Goal: Transaction & Acquisition: Book appointment/travel/reservation

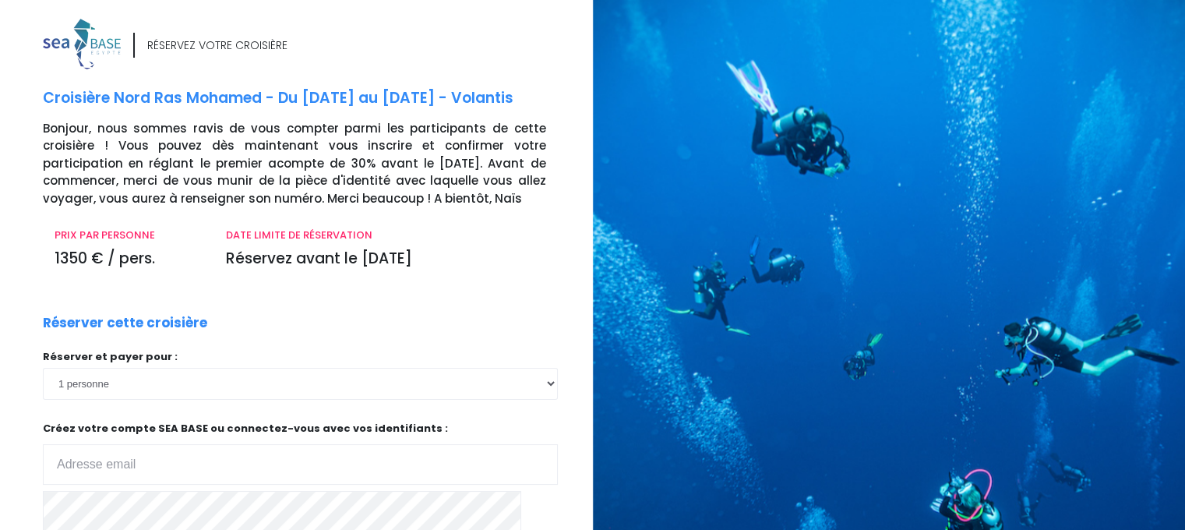
type input "david_soissons@hotmail.com"
drag, startPoint x: 1183, startPoint y: 148, endPoint x: 1183, endPoint y: 163, distance: 14.8
click at [1183, 163] on div at bounding box center [895, 362] width 604 height 724
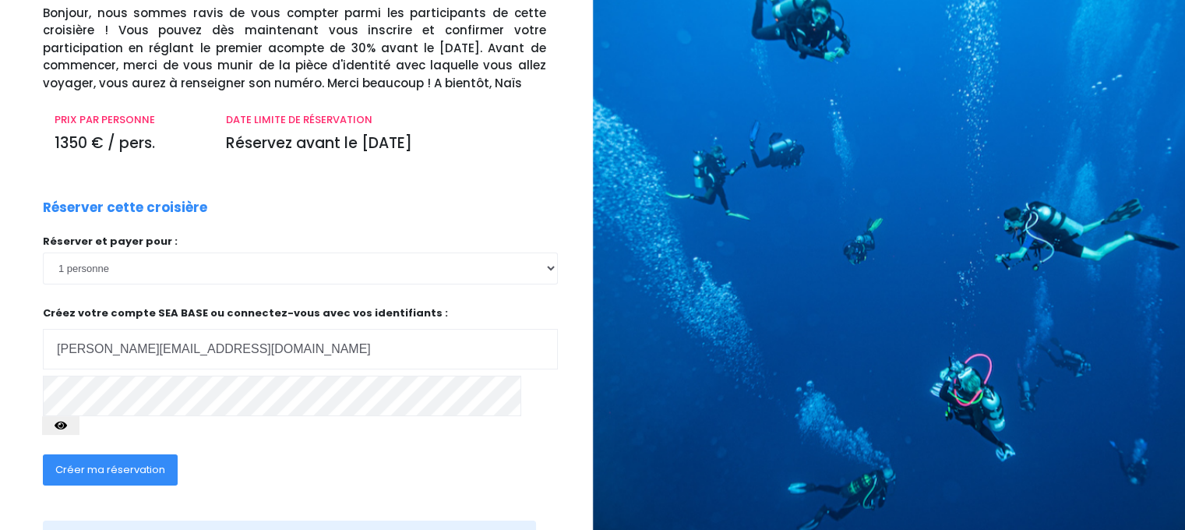
scroll to position [164, 0]
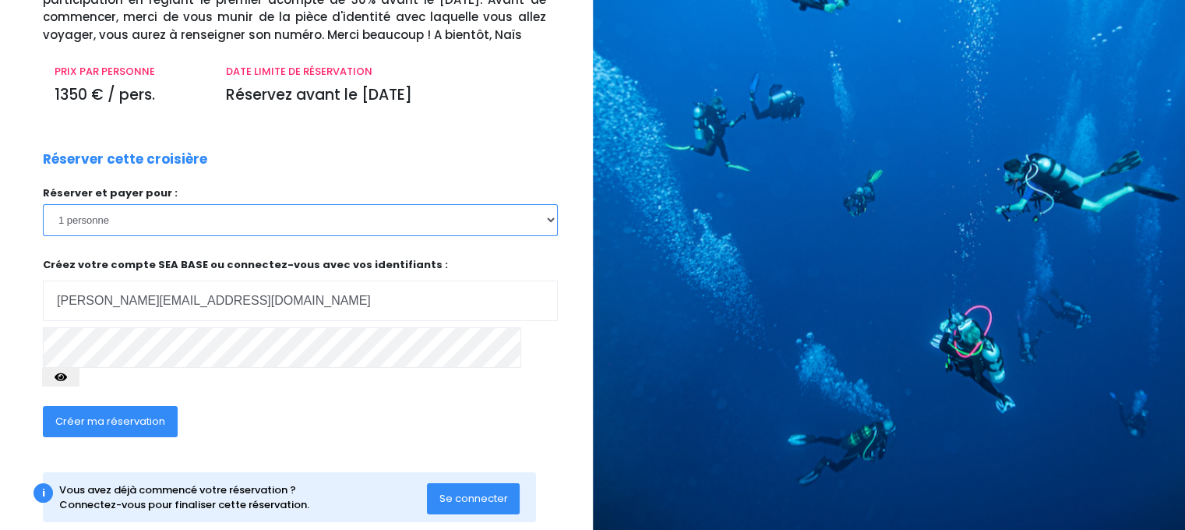
click at [393, 221] on select "1 personne 2 personnes 3 personnes 4 personnes 5 personnes 6 personnes 7 person…" at bounding box center [300, 219] width 515 height 31
select select "2"
click at [43, 204] on select "1 personne 2 personnes 3 personnes 4 personnes 5 personnes 6 personnes 7 person…" at bounding box center [300, 219] width 515 height 31
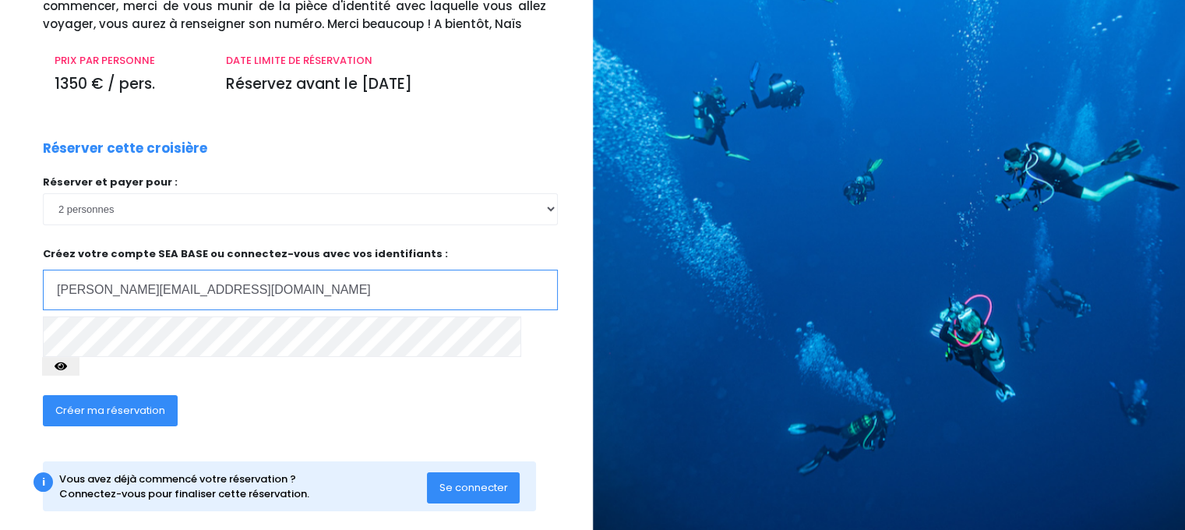
click at [358, 304] on input "[PERSON_NAME][EMAIL_ADDRESS][DOMAIN_NAME]" at bounding box center [300, 290] width 515 height 41
click at [361, 402] on div "Créer ma réservation" at bounding box center [245, 416] width 428 height 60
click at [139, 403] on span "Créer ma réservation" at bounding box center [110, 410] width 110 height 15
click at [328, 290] on input "[PERSON_NAME][EMAIL_ADDRESS][DOMAIN_NAME]" at bounding box center [300, 290] width 515 height 41
drag, startPoint x: 328, startPoint y: 290, endPoint x: 317, endPoint y: 292, distance: 11.2
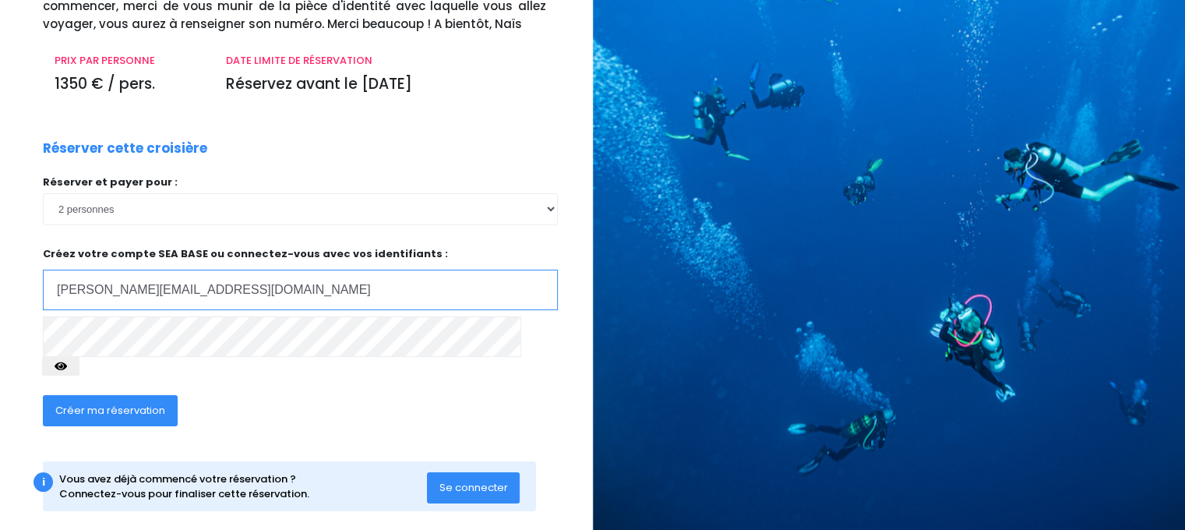
click at [317, 292] on input "[PERSON_NAME][EMAIL_ADDRESS][DOMAIN_NAME]" at bounding box center [300, 290] width 515 height 41
drag, startPoint x: 317, startPoint y: 292, endPoint x: 20, endPoint y: 284, distance: 296.9
click at [20, 284] on div "RÉSERVEZ VOTRE CROISIÈRE Croisière Nord Ras Mohamed - Du 17/10/26 au 24/10/26 -…" at bounding box center [290, 193] width 604 height 698
type input "jb_fau@hotmail.com"
click at [16, 342] on div "RÉSERVEZ VOTRE CROISIÈRE Croisière Nord Ras Mohamed - Du 17/10/26 au 24/10/26 -…" at bounding box center [290, 193] width 604 height 698
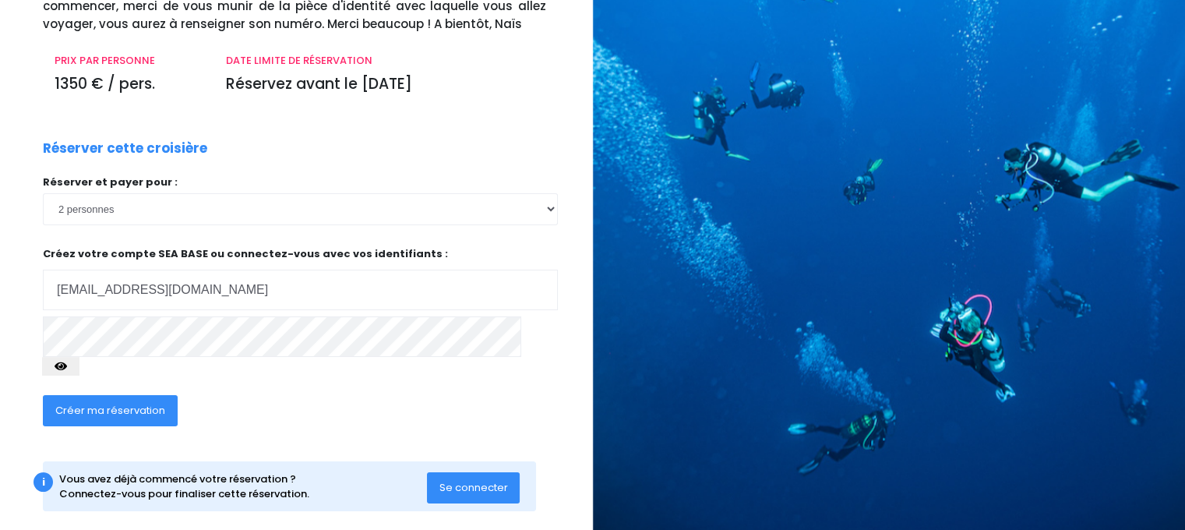
click at [383, 387] on div "Créer ma réservation" at bounding box center [245, 416] width 428 height 60
click at [109, 403] on span "Créer ma réservation" at bounding box center [110, 410] width 110 height 15
click at [72, 403] on span "Créer ma réservation" at bounding box center [110, 410] width 110 height 15
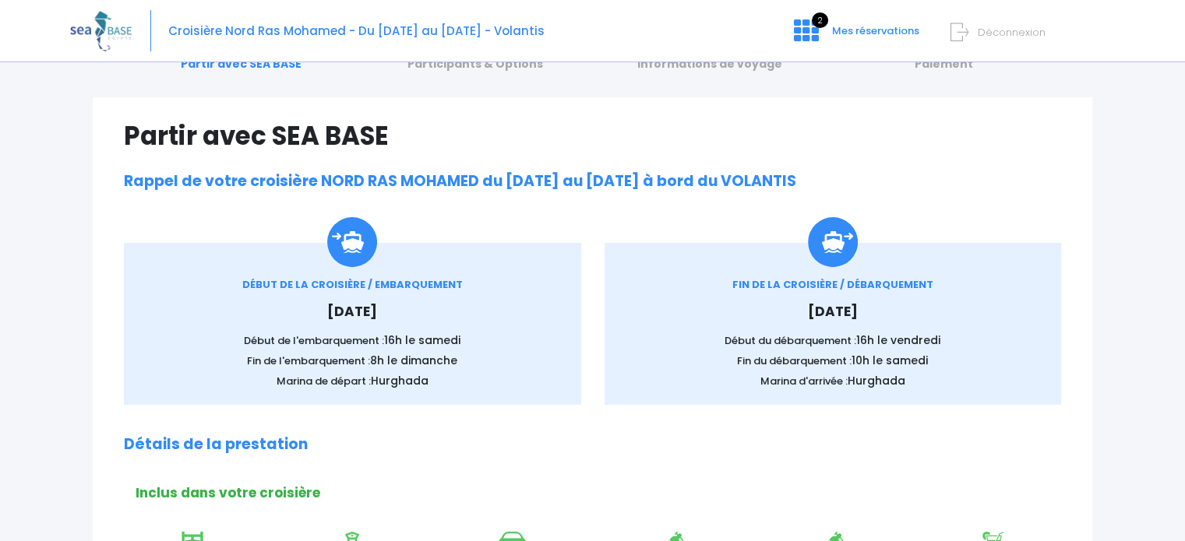
scroll to position [34, 0]
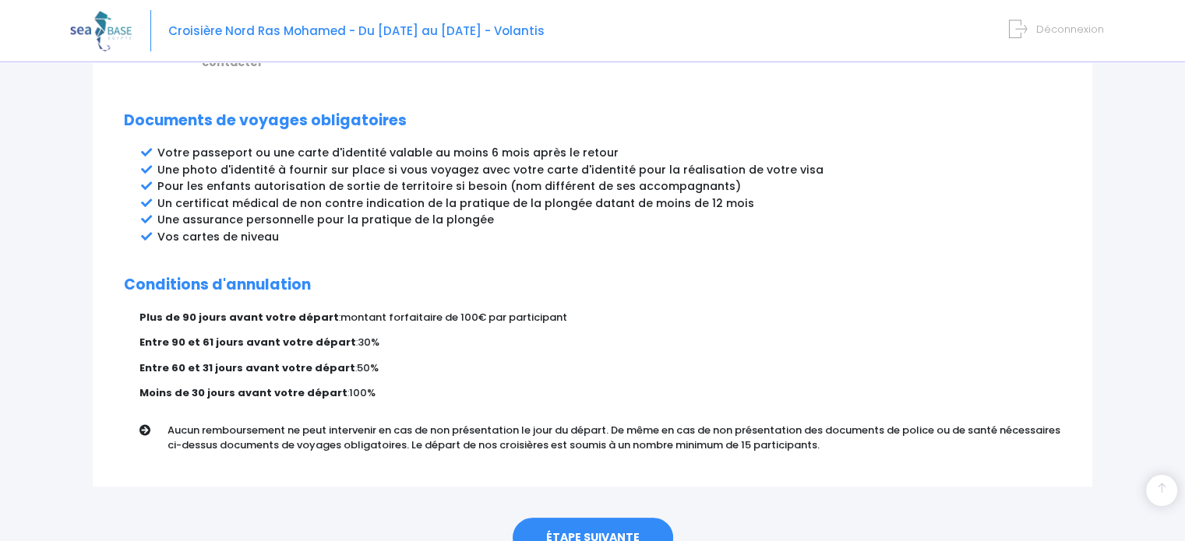
scroll to position [866, 0]
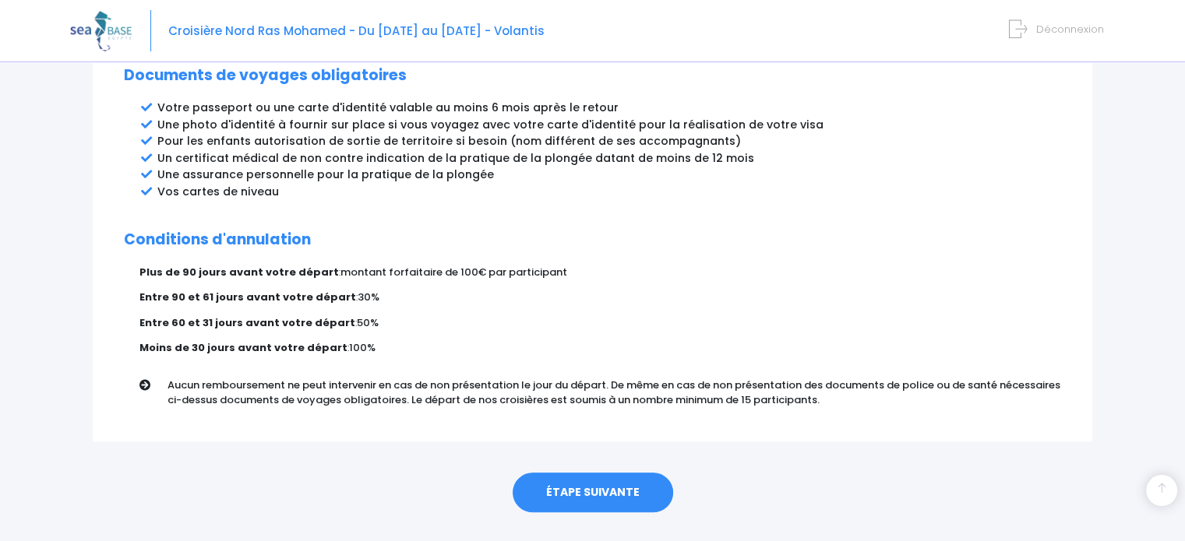
click at [569, 473] on link "ÉTAPE SUIVANTE" at bounding box center [593, 493] width 160 height 41
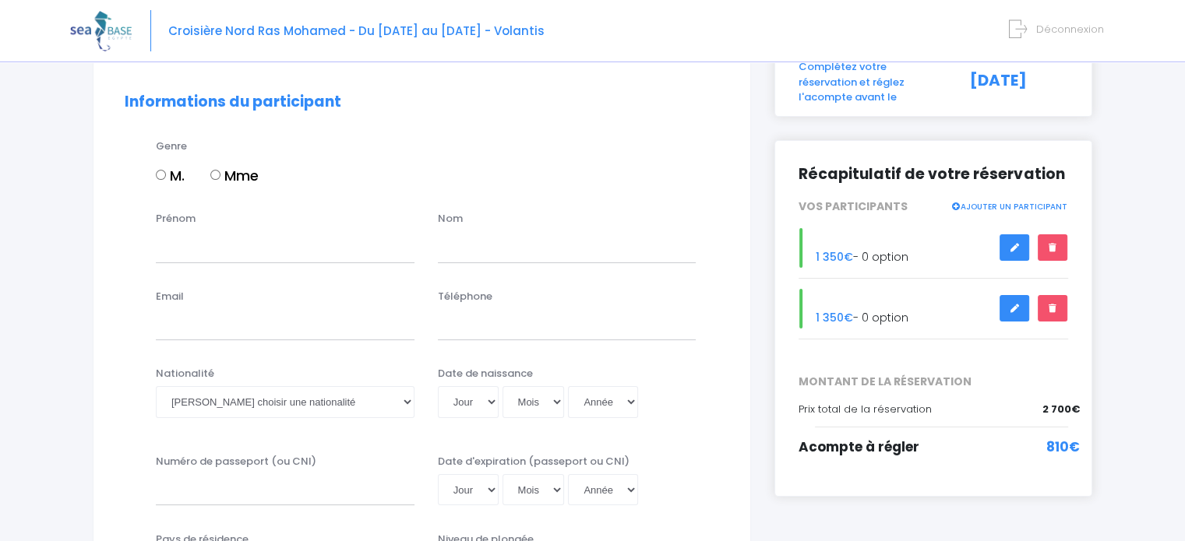
scroll to position [128, 0]
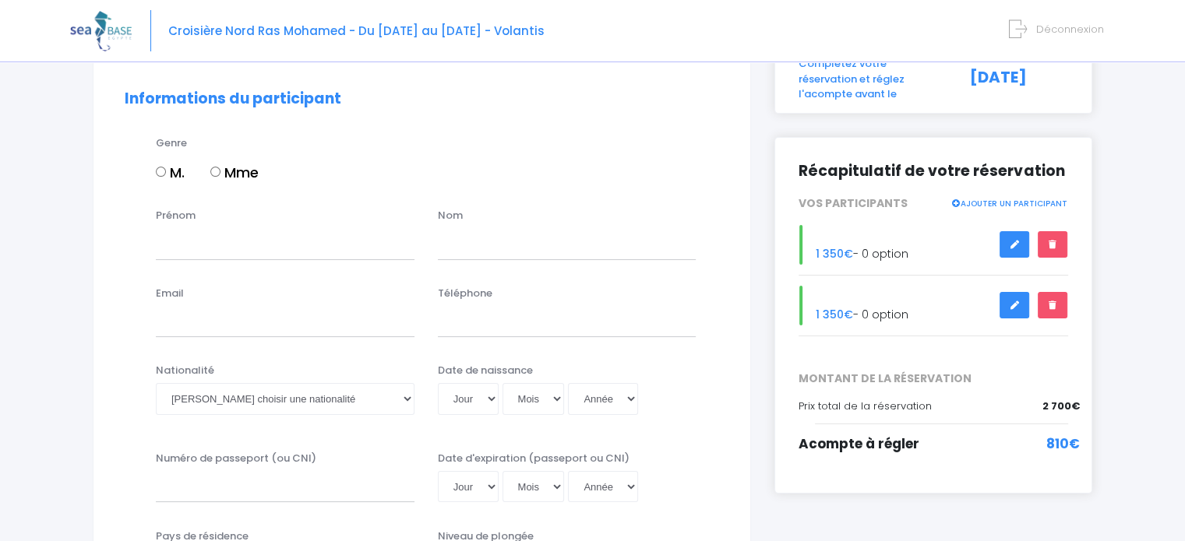
click at [162, 174] on input "M." at bounding box center [161, 172] width 10 height 10
radio input "true"
click at [191, 240] on input "Prénom" at bounding box center [285, 243] width 259 height 31
type input "j"
type input "Jean-Baptiste"
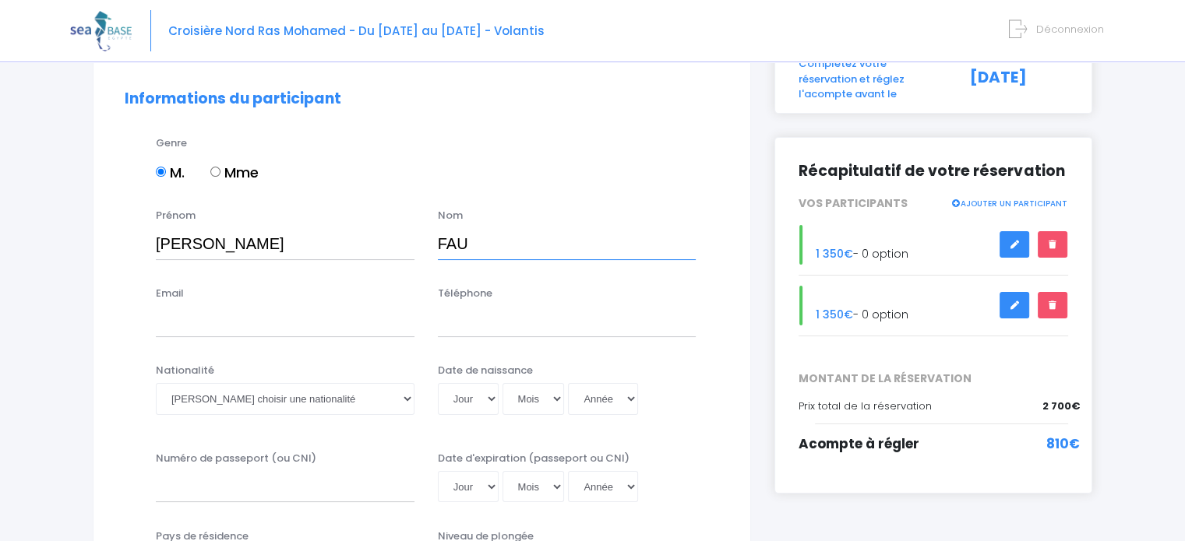
type input "FAU"
type input "jb_fau@hotmail.com"
type input "0613372890"
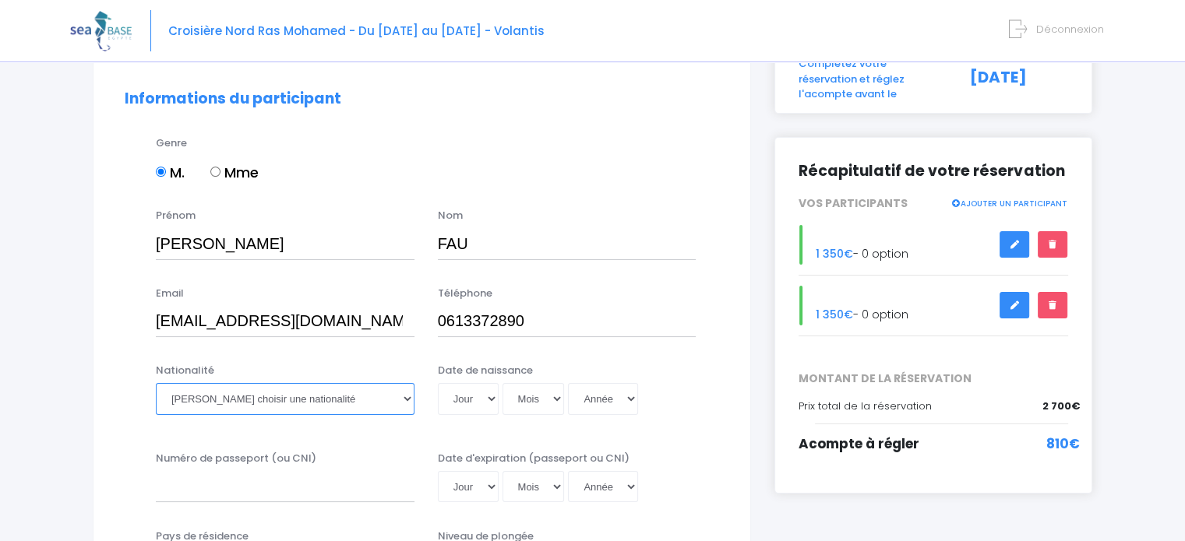
click at [216, 395] on select "Veuillez choisir une nationalité Afghane Albanaise Algerienne Allemande America…" at bounding box center [285, 398] width 259 height 31
select select "Française"
click at [156, 383] on select "Veuillez choisir une nationalité Afghane Albanaise Algerienne Allemande America…" at bounding box center [285, 398] width 259 height 31
click at [472, 409] on select "Jour 01 02 03 04 05 06 07 08 09 10 11 12 13 14 15 16 17 18 19 20 21 22 23 24 25…" at bounding box center [468, 398] width 61 height 31
select select "07"
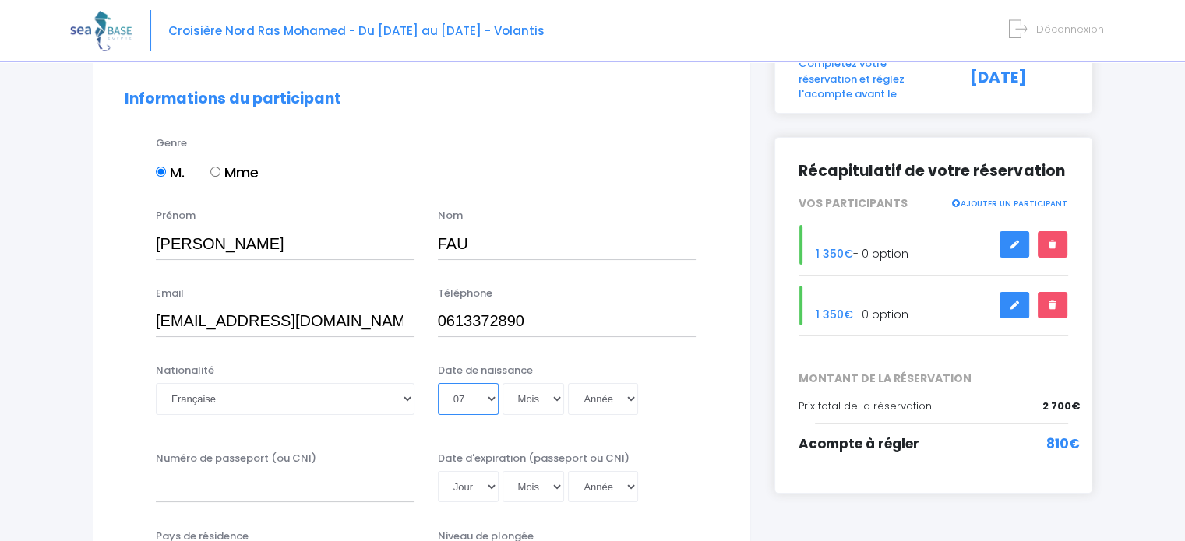
click at [438, 383] on select "Jour 01 02 03 04 05 06 07 08 09 10 11 12 13 14 15 16 17 18 19 20 21 22 23 24 25…" at bounding box center [468, 398] width 61 height 31
click at [541, 401] on select "Mois 01 02 03 04 05 06 07 08 09 10 11 12" at bounding box center [533, 398] width 62 height 31
select select "05"
click at [502, 383] on select "Mois 01 02 03 04 05 06 07 08 09 10 11 12" at bounding box center [533, 398] width 62 height 31
click at [613, 413] on select "Année 2045 2044 2043 2042 2041 2040 2039 2038 2037 2036 2035 2034 2033 2032 203…" at bounding box center [603, 398] width 70 height 31
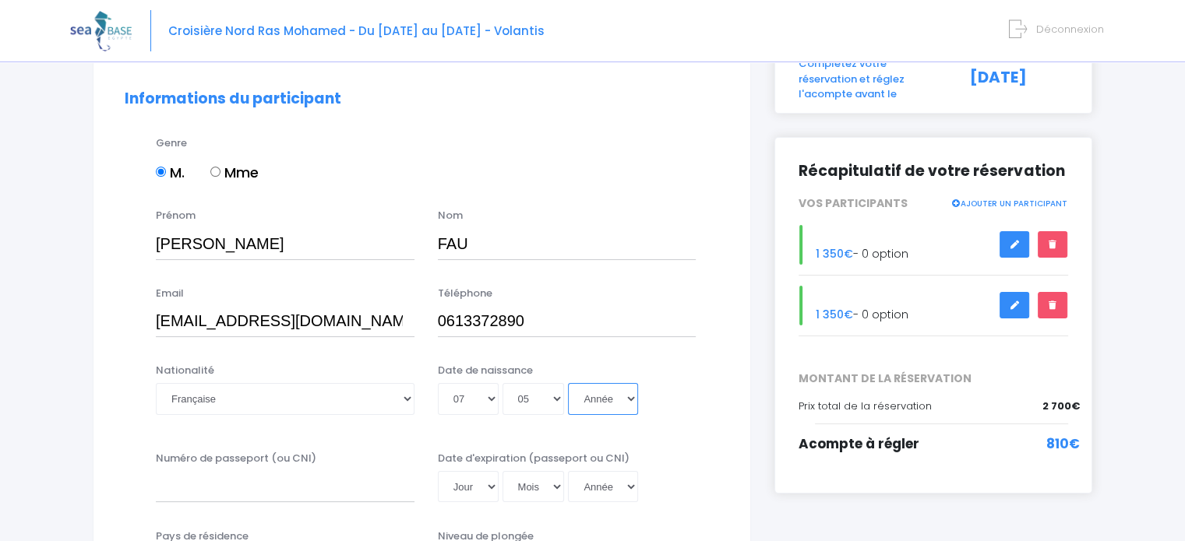
select select "1980"
click at [568, 383] on select "Année 2045 2044 2043 2042 2041 2040 2039 2038 2037 2036 2035 2034 2033 2032 203…" at bounding box center [603, 398] width 70 height 31
type input "1980-05-07"
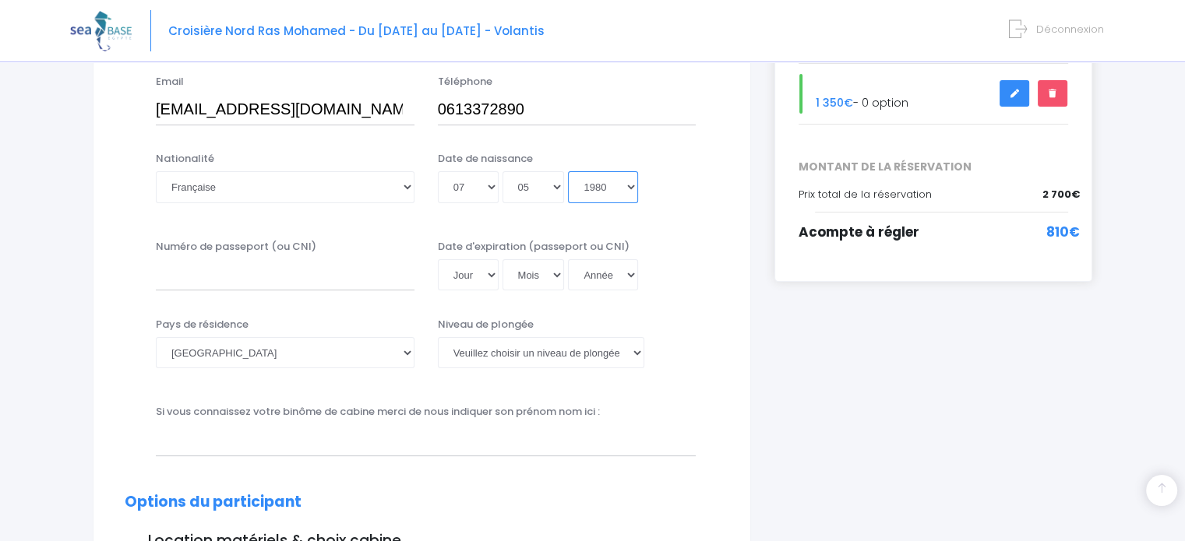
scroll to position [337, 0]
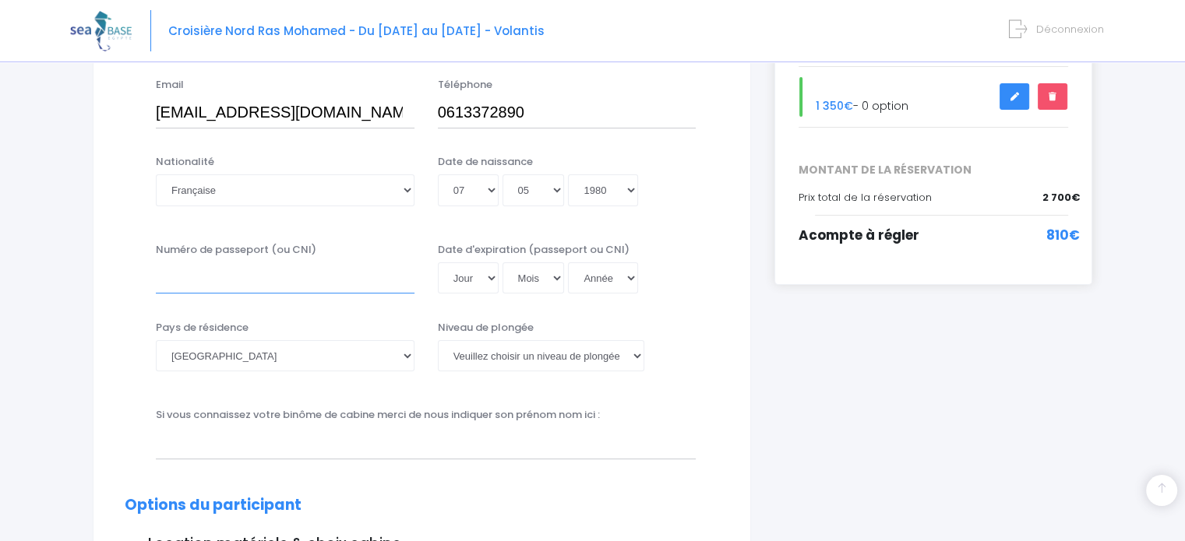
click at [252, 289] on input "Numéro de passeport (ou CNI)" at bounding box center [285, 278] width 259 height 31
type input "24DH67501"
click at [492, 275] on select "Jour 01 02 03 04 05 06 07 08 09 10 11 12 13 14 15 16 17 18 19 20 21 22 23 24 25…" at bounding box center [468, 278] width 61 height 31
select select "22"
click at [438, 263] on select "Jour 01 02 03 04 05 06 07 08 09 10 11 12 13 14 15 16 17 18 19 20 21 22 23 24 25…" at bounding box center [468, 278] width 61 height 31
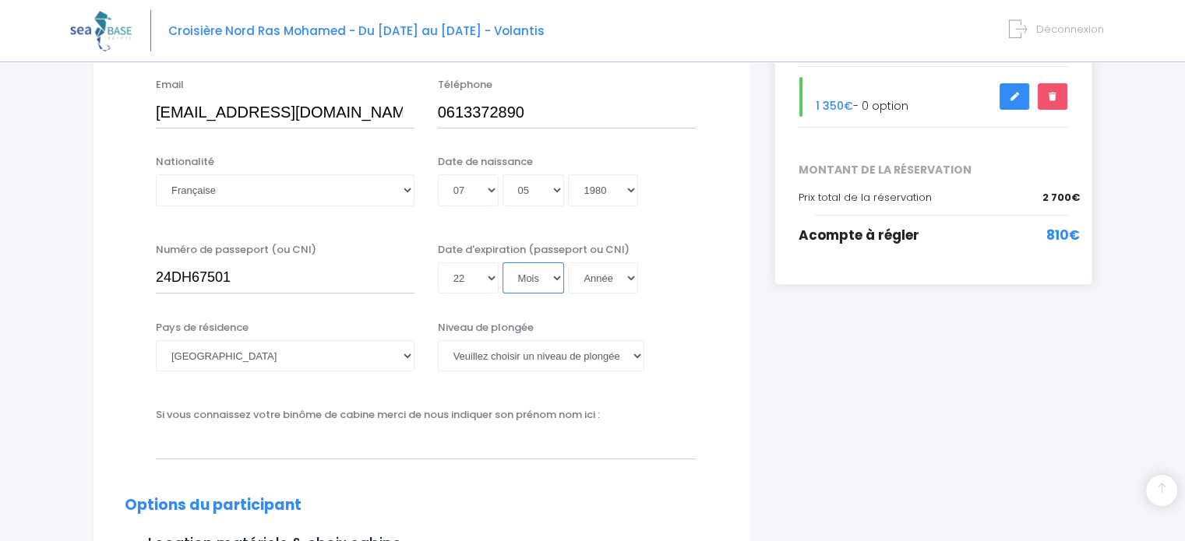
click at [538, 282] on select "Mois 01 02 03 04 05 06 07 08 09 10 11 12" at bounding box center [533, 278] width 62 height 31
select select "04"
click at [502, 263] on select "Mois 01 02 03 04 05 06 07 08 09 10 11 12" at bounding box center [533, 278] width 62 height 31
click at [602, 273] on select "Année 2045 2044 2043 2042 2041 2040 2039 2038 2037 2036 2035 2034 2033 2032 203…" at bounding box center [603, 278] width 70 height 31
select select "2034"
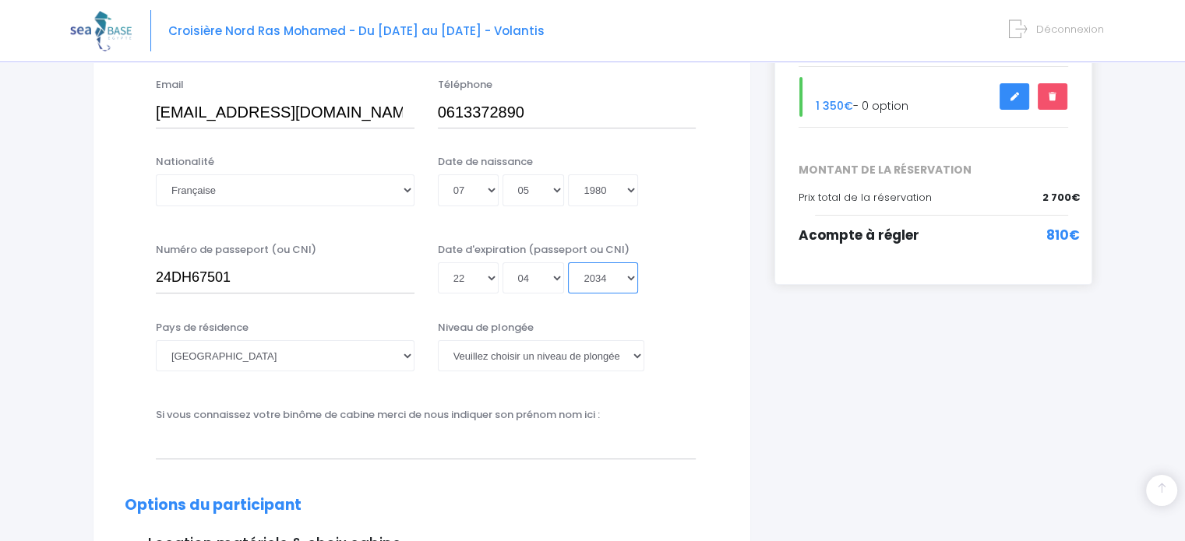
click at [568, 263] on select "Année 2045 2044 2043 2042 2041 2040 2039 2038 2037 2036 2035 2034 2033 2032 203…" at bounding box center [603, 278] width 70 height 31
type input "2034-04-22"
click at [527, 357] on select "[PERSON_NAME] choisir un niveau de plongée Non plongeur Junior OW diver Adventu…" at bounding box center [541, 355] width 206 height 31
select select "N3"
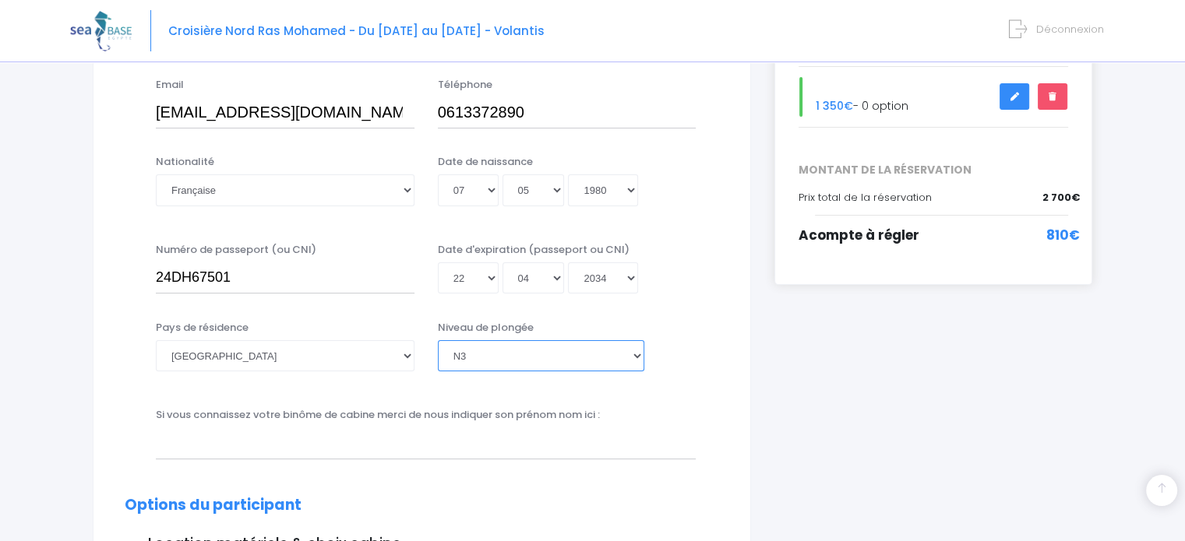
click at [438, 340] on select "[PERSON_NAME] choisir un niveau de plongée Non plongeur Junior OW diver Adventu…" at bounding box center [541, 355] width 206 height 31
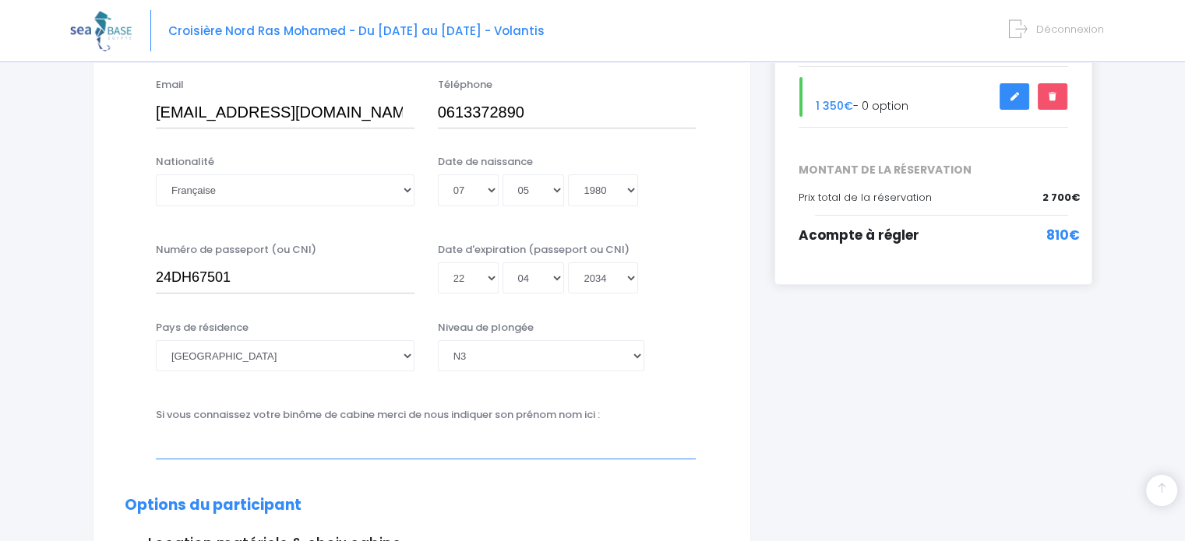
click at [249, 445] on input "text" at bounding box center [426, 443] width 540 height 31
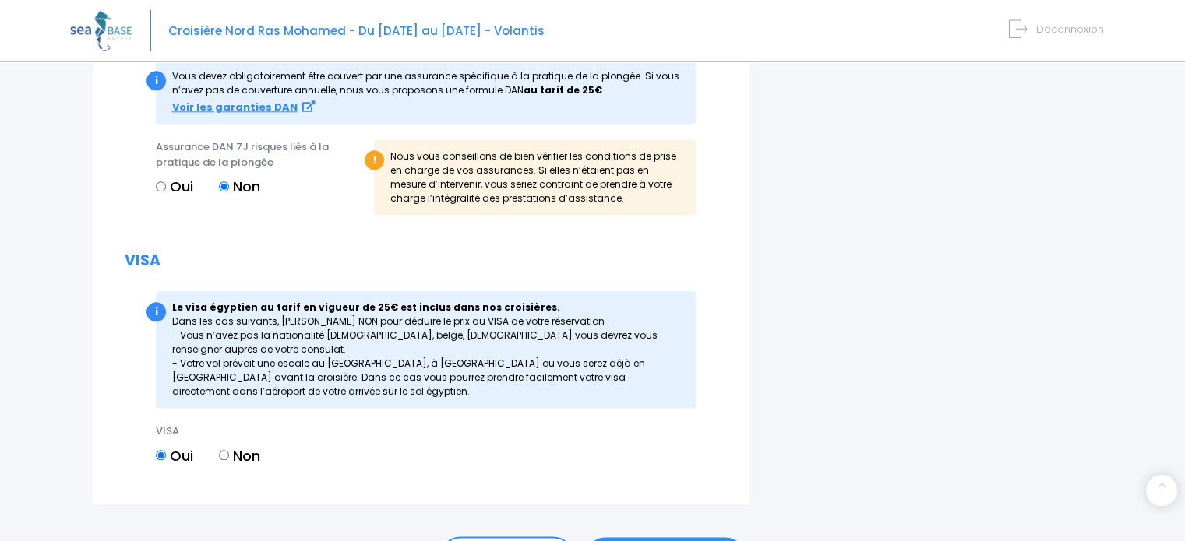
scroll to position [1842, 0]
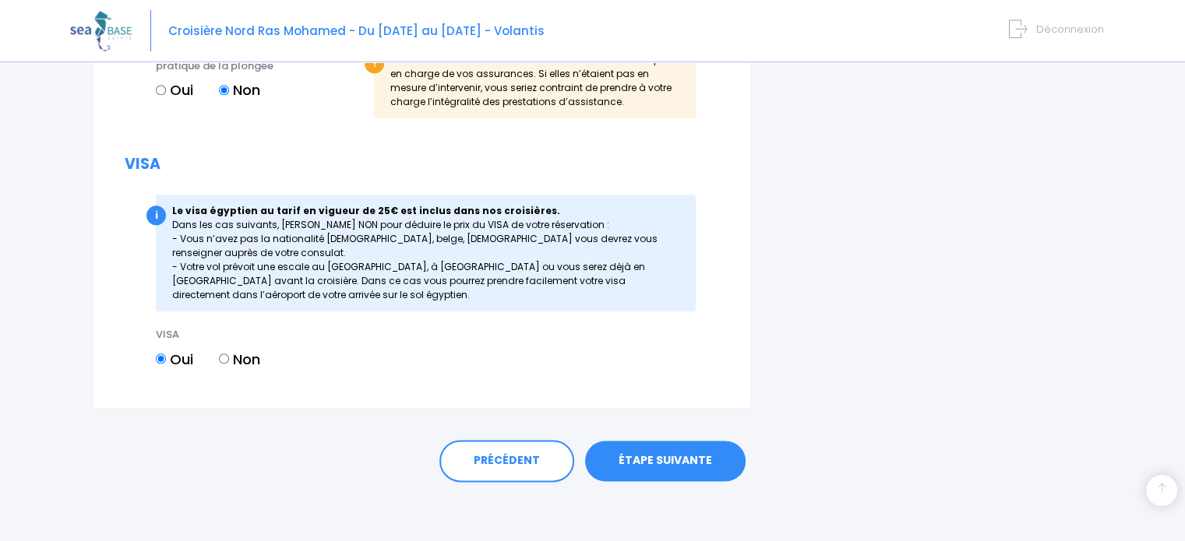
type input "David SOISSONS"
click at [687, 467] on link "ÉTAPE SUIVANTE" at bounding box center [665, 461] width 160 height 41
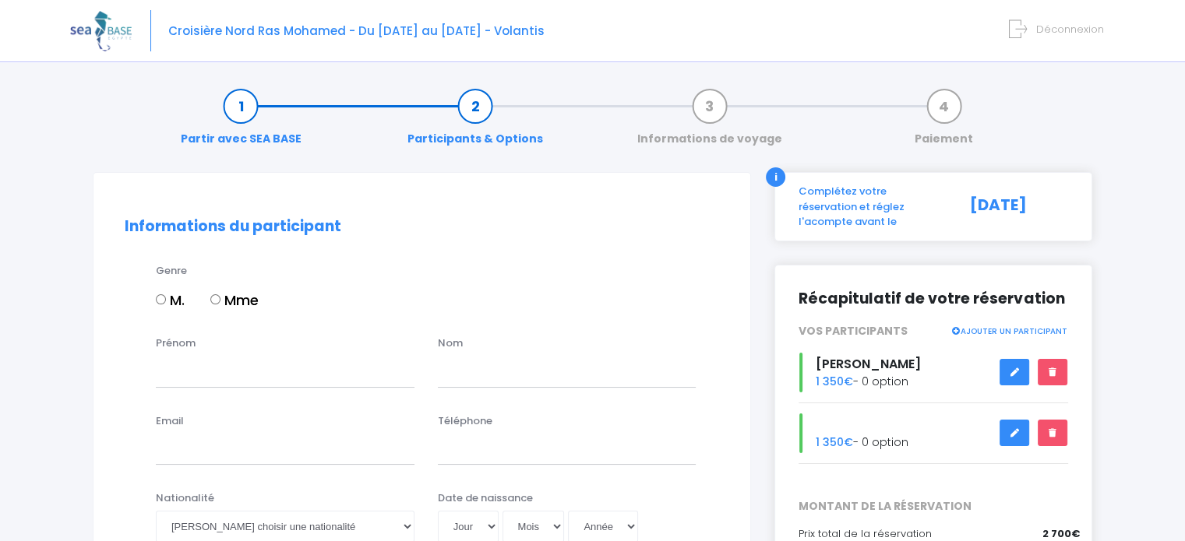
click at [159, 297] on input "M." at bounding box center [161, 299] width 10 height 10
radio input "true"
click at [198, 383] on input "Prénom" at bounding box center [285, 371] width 259 height 31
type input "[PERSON_NAME]"
type input "soissons"
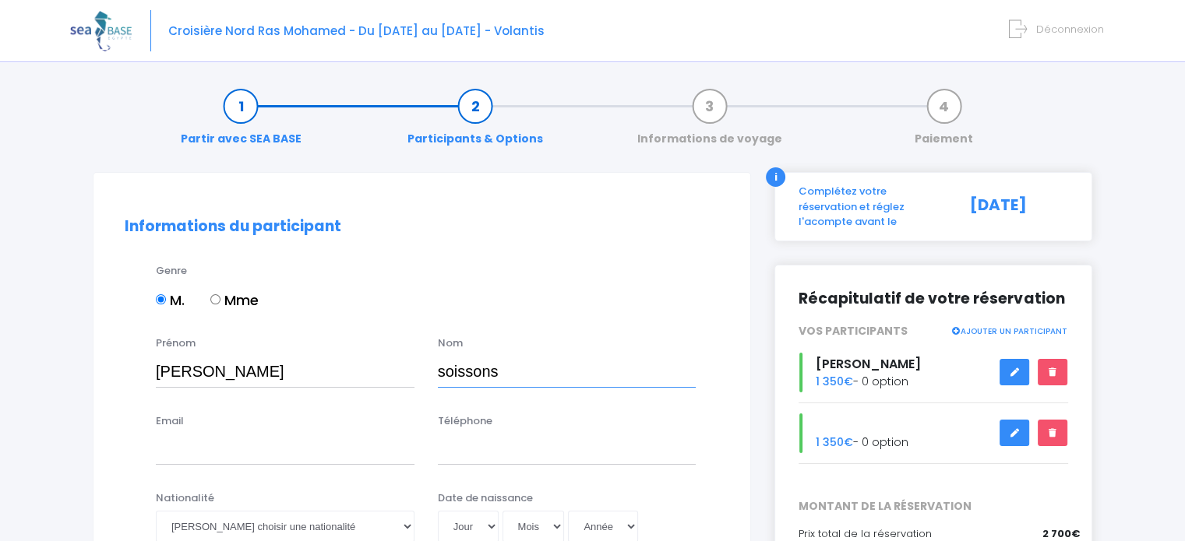
type input "0623081774"
drag, startPoint x: 521, startPoint y: 372, endPoint x: 376, endPoint y: 364, distance: 145.1
click at [376, 364] on div "Prénom david Nom soissons" at bounding box center [422, 367] width 618 height 62
type input "SOISSONS"
click at [165, 372] on input "david" at bounding box center [285, 371] width 259 height 31
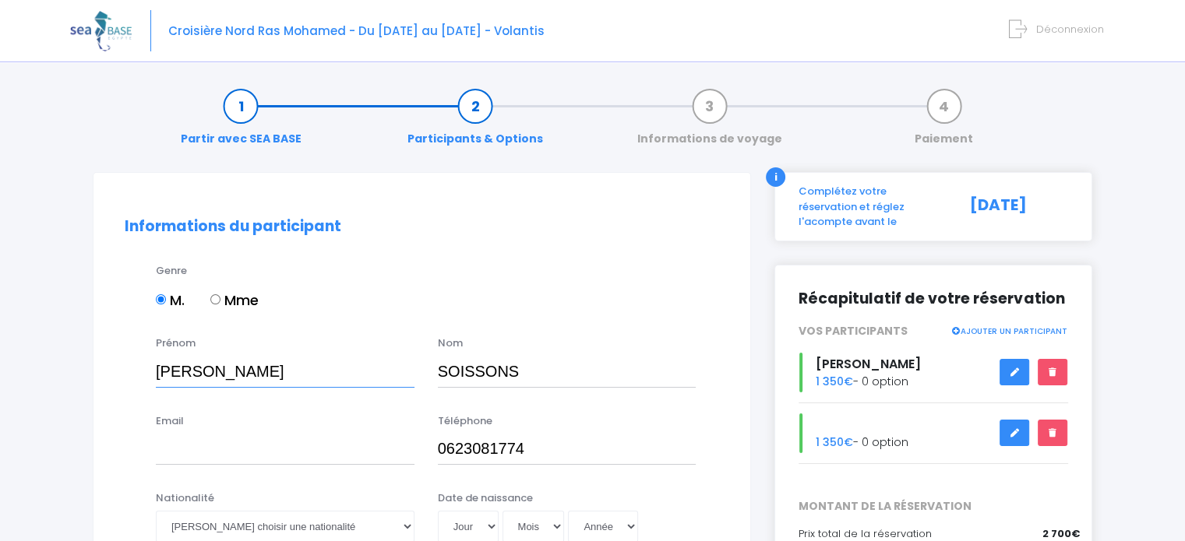
type input "David"
click at [200, 452] on input "Email" at bounding box center [285, 449] width 259 height 31
type input "david_soissons@hotmail.com"
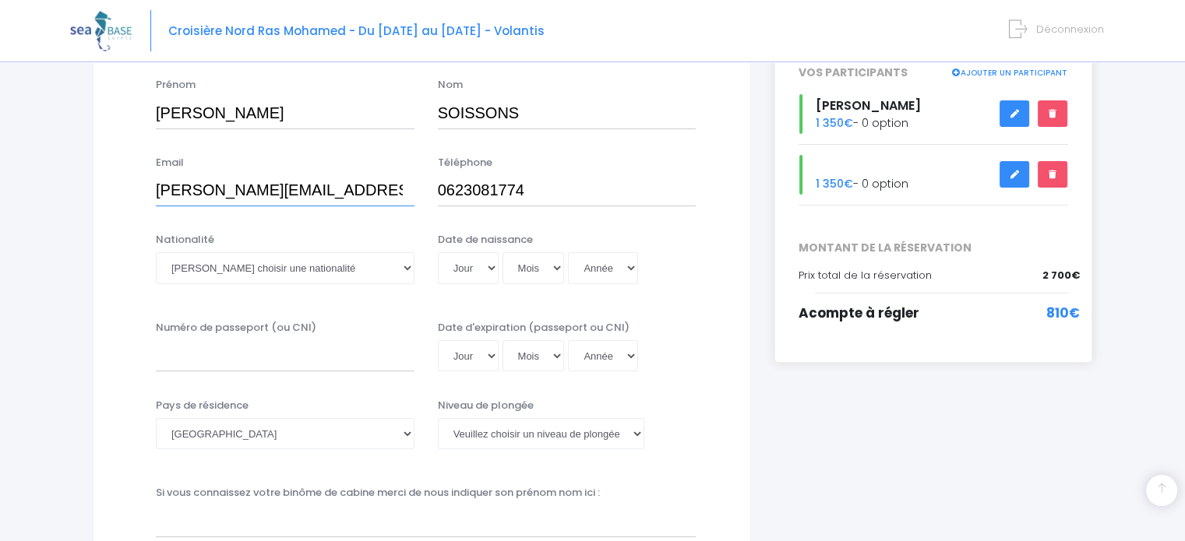
scroll to position [337, 0]
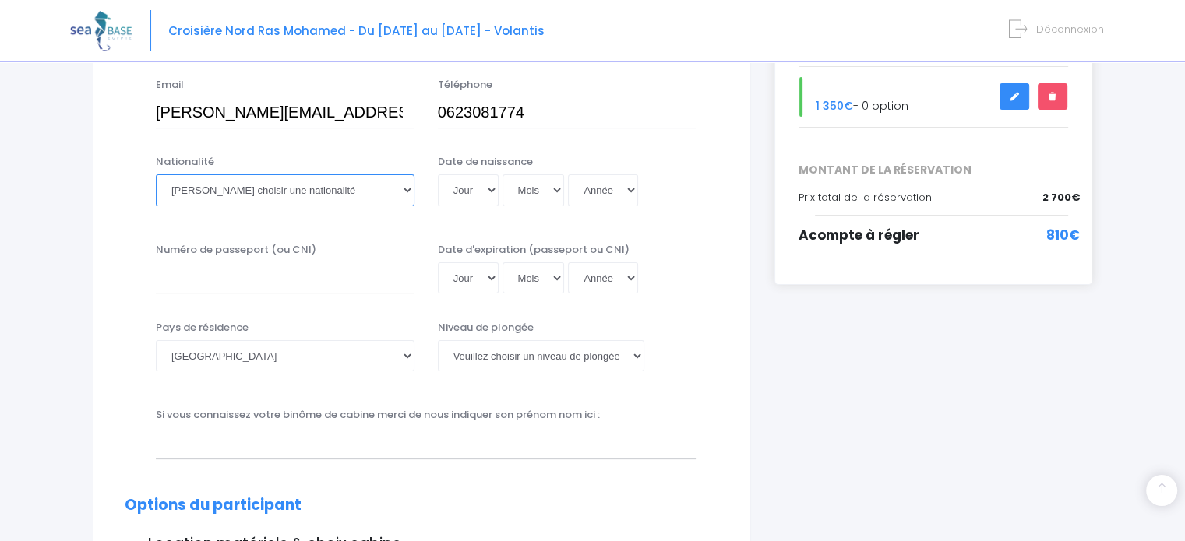
click at [306, 202] on select "Veuillez choisir une nationalité Afghane Albanaise Algerienne Allemande America…" at bounding box center [285, 189] width 259 height 31
select select "Française"
click at [156, 174] on select "Veuillez choisir une nationalité Afghane Albanaise Algerienne Allemande America…" at bounding box center [285, 189] width 259 height 31
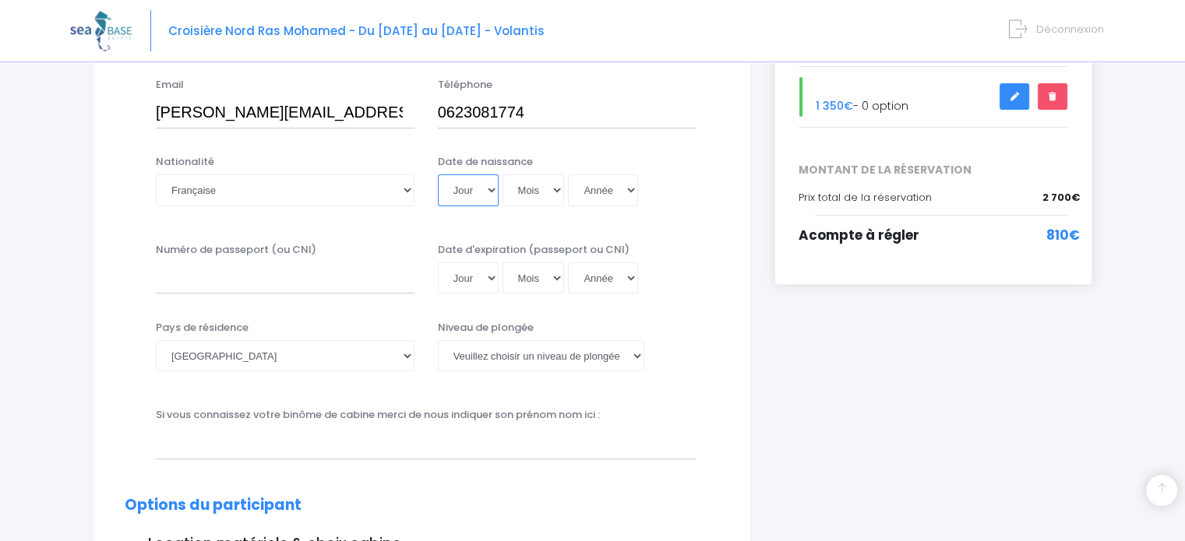
click at [485, 189] on select "Jour 01 02 03 04 05 06 07 08 09 10 11 12 13 14 15 16 17 18 19 20 21 22 23 24 25…" at bounding box center [468, 189] width 61 height 31
select select "16"
click at [438, 174] on select "Jour 01 02 03 04 05 06 07 08 09 10 11 12 13 14 15 16 17 18 19 20 21 22 23 24 25…" at bounding box center [468, 189] width 61 height 31
click at [559, 192] on select "Mois 01 02 03 04 05 06 07 08 09 10 11 12" at bounding box center [533, 189] width 62 height 31
select select "03"
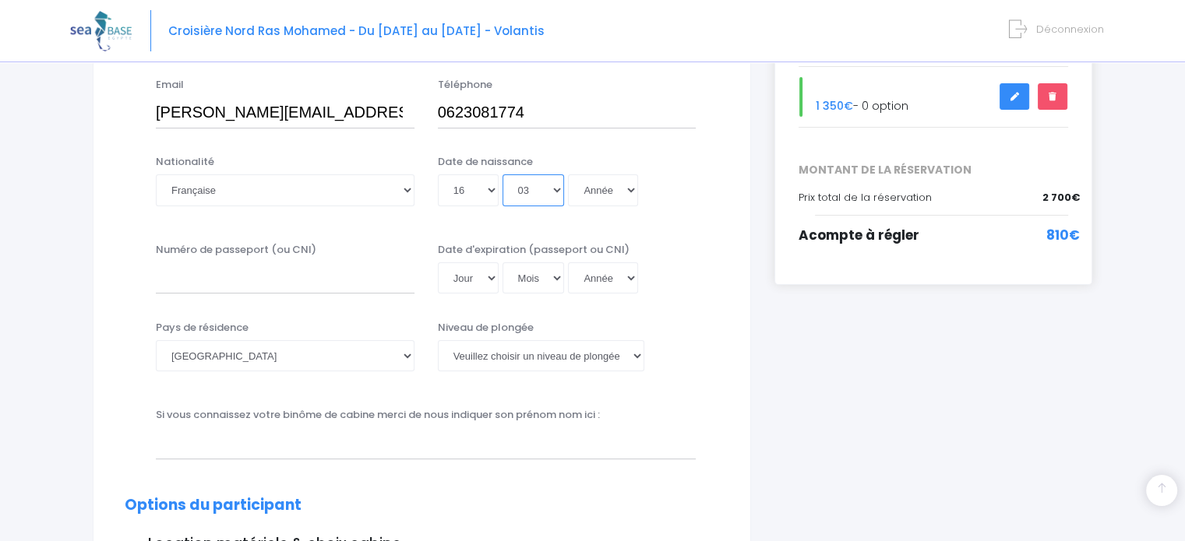
click at [502, 174] on select "Mois 01 02 03 04 05 06 07 08 09 10 11 12" at bounding box center [533, 189] width 62 height 31
click at [626, 187] on select "Année 2045 2044 2043 2042 2041 2040 2039 2038 2037 2036 2035 2034 2033 2032 203…" at bounding box center [603, 189] width 70 height 31
select select "1981"
click at [568, 174] on select "Année 2045 2044 2043 2042 2041 2040 2039 2038 2037 2036 2035 2034 2033 2032 203…" at bounding box center [603, 189] width 70 height 31
type input "1981-03-16"
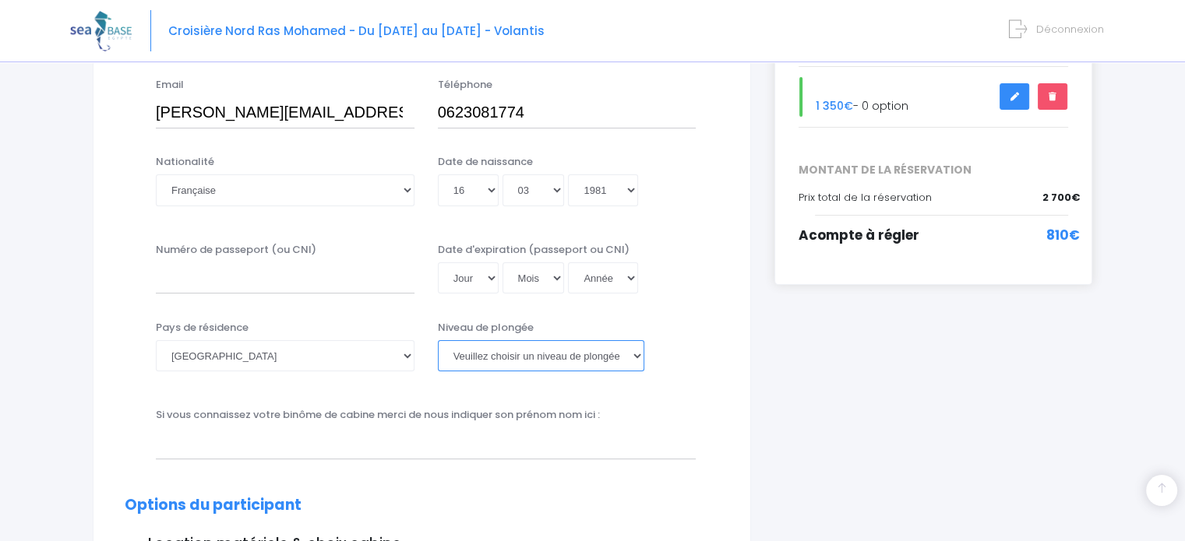
click at [489, 351] on select "Veuillez choisir un niveau de plongée Non plongeur Junior OW diver Adventure OW…" at bounding box center [541, 355] width 206 height 31
select select "N4"
click at [438, 340] on select "Veuillez choisir un niveau de plongée Non plongeur Junior OW diver Adventure OW…" at bounding box center [541, 355] width 206 height 31
click at [246, 279] on input "Numéro de passeport (ou CNI)" at bounding box center [285, 278] width 259 height 31
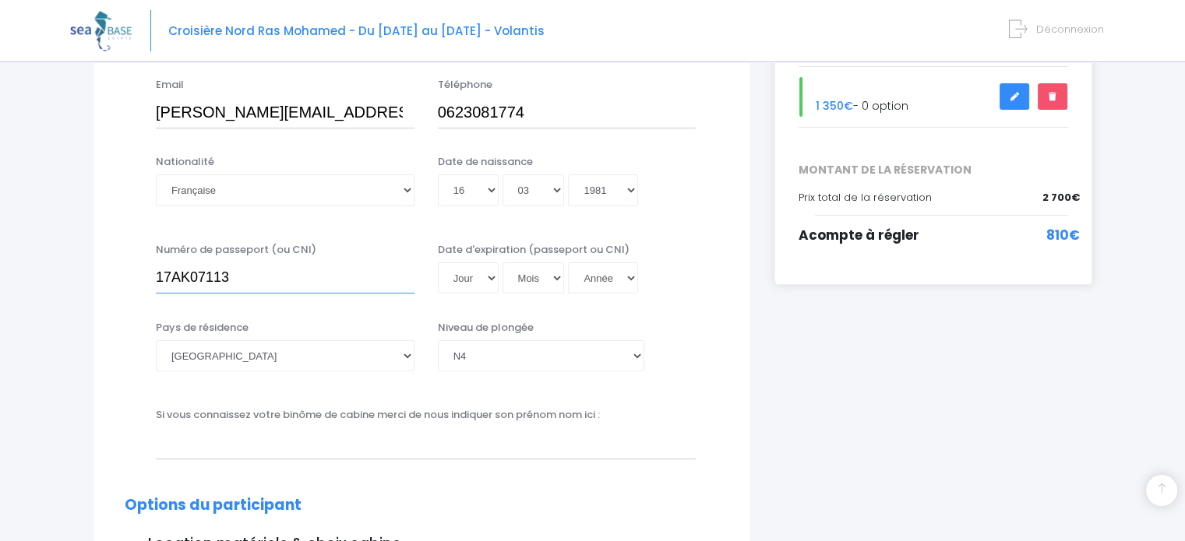
type input "17AK07113"
click at [488, 283] on select "Jour 01 02 03 04 05 06 07 08 09 10 11 12 13 14 15 16 17 18 19 20 21 22 23 24 25…" at bounding box center [468, 278] width 61 height 31
select select "28"
click at [438, 263] on select "Jour 01 02 03 04 05 06 07 08 09 10 11 12 13 14 15 16 17 18 19 20 21 22 23 24 25…" at bounding box center [468, 278] width 61 height 31
click at [552, 273] on select "Mois 01 02 03 04 05 06 07 08 09 10 11 12" at bounding box center [533, 278] width 62 height 31
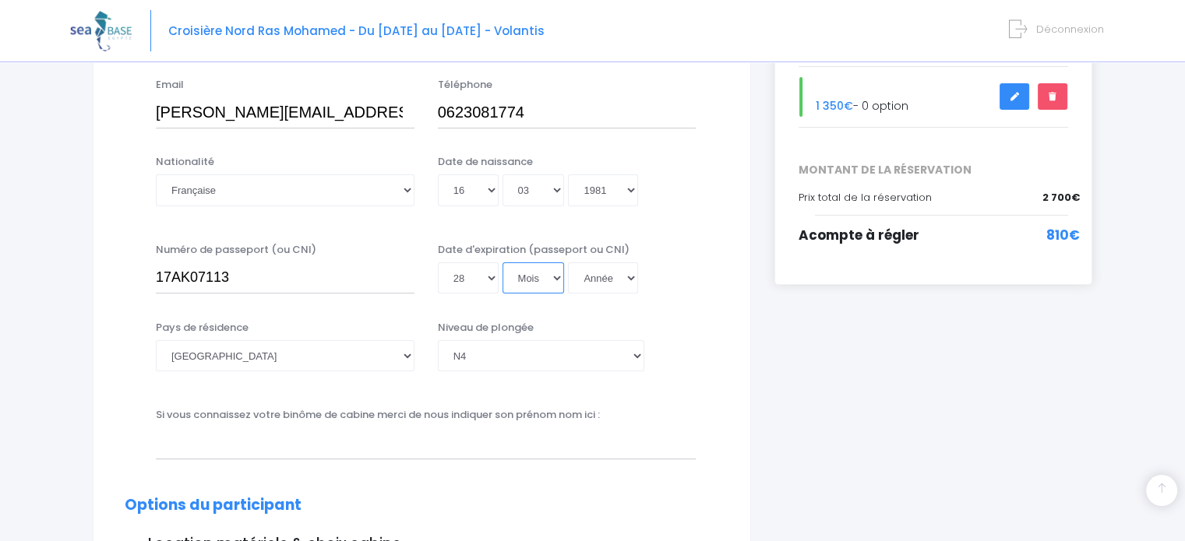
select select "02"
click at [502, 263] on select "Mois 01 02 03 04 05 06 07 08 09 10 11 12" at bounding box center [533, 278] width 62 height 31
click at [627, 280] on select "Année 2045 2044 2043 2042 2041 2040 2039 2038 2037 2036 2035 2034 2033 2032 203…" at bounding box center [603, 278] width 70 height 31
select select "2027"
click at [568, 294] on select "Année 2045 2044 2043 2042 2041 2040 2039 2038 2037 2036 2035 2034 2033 2032 203…" at bounding box center [603, 278] width 70 height 31
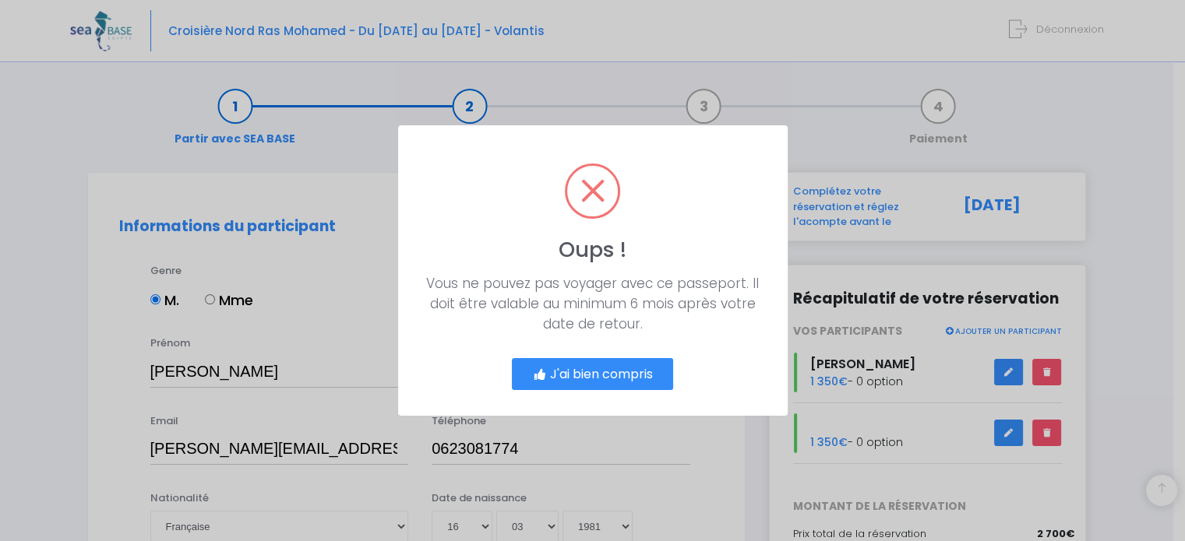
type input "2027-02-28"
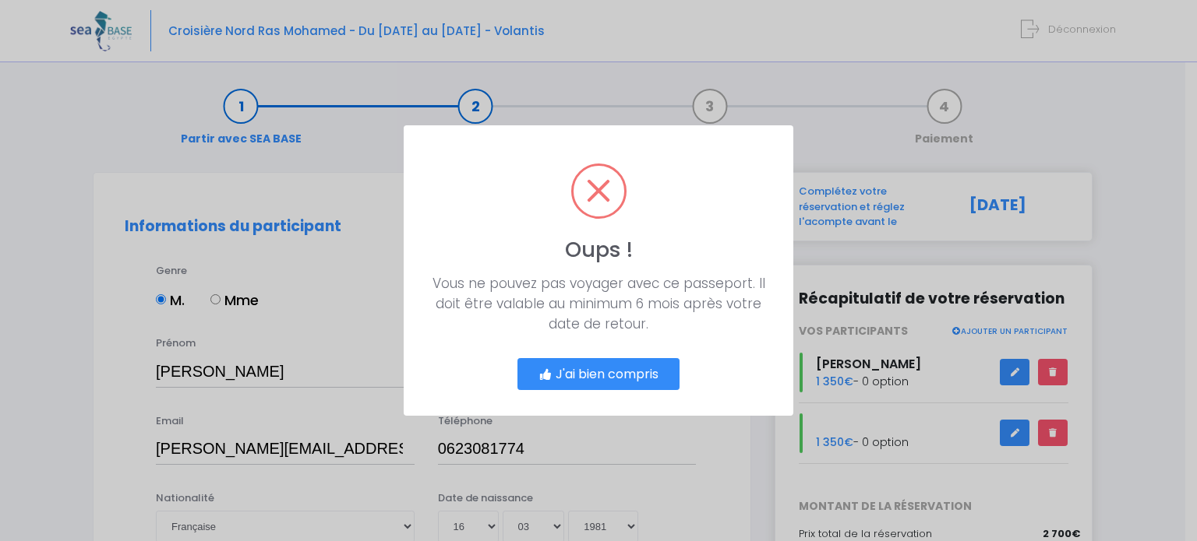
click at [587, 375] on button "J'ai bien compris" at bounding box center [598, 374] width 162 height 33
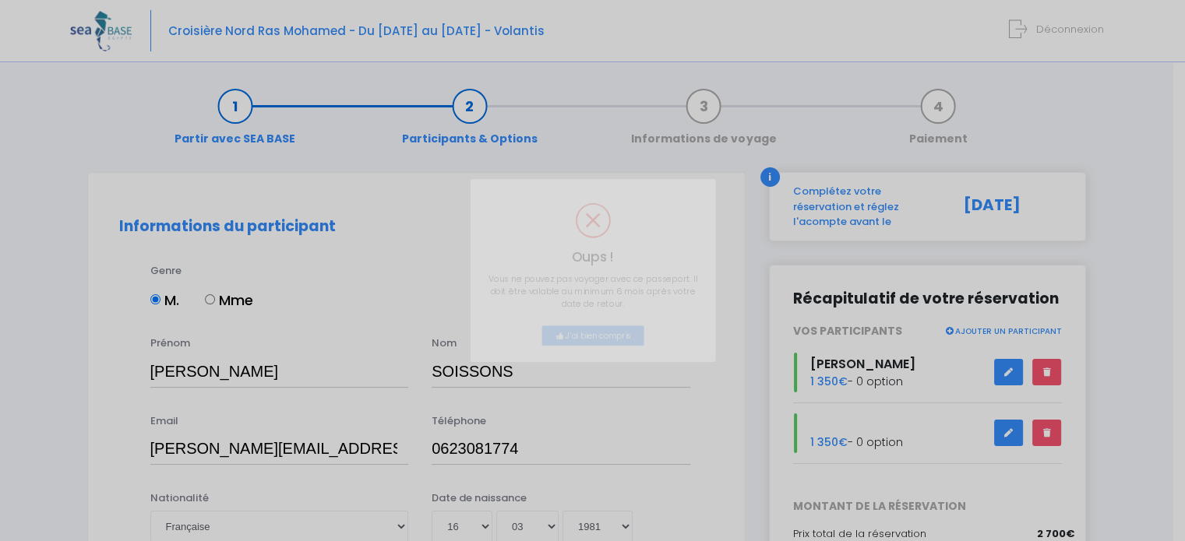
scroll to position [343, 0]
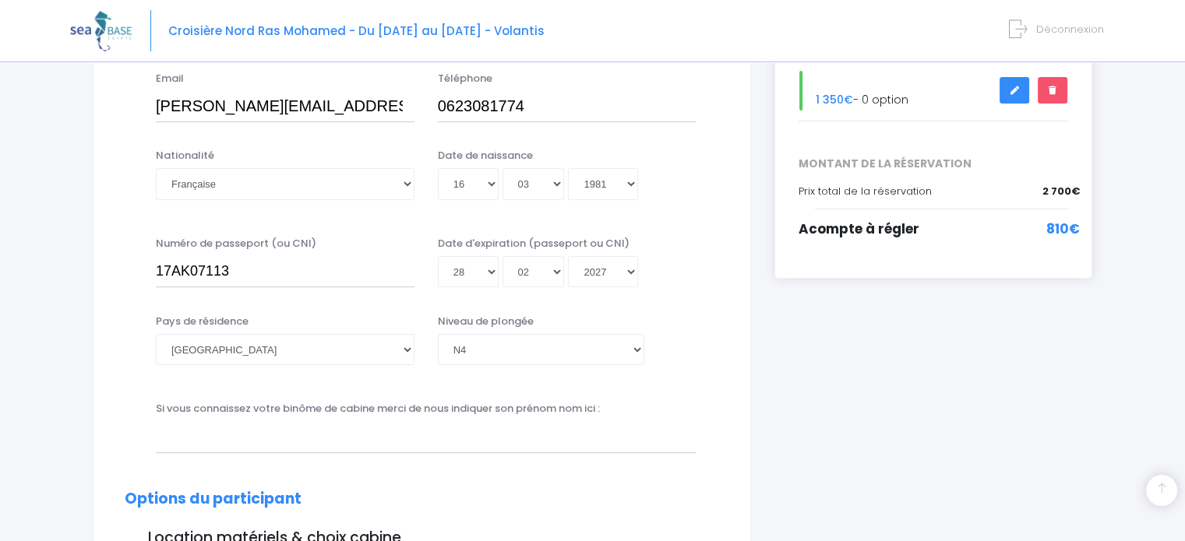
click at [686, 341] on div "Niveau de plongée Veuillez choisir un niveau de plongée Non plongeur Junior OW …" at bounding box center [567, 339] width 259 height 51
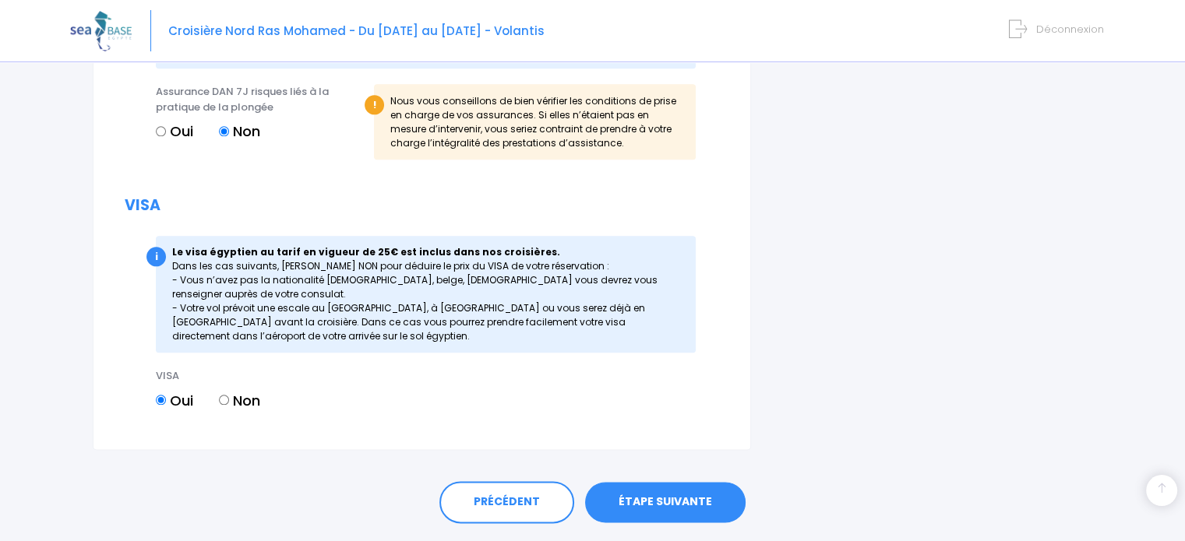
scroll to position [1842, 0]
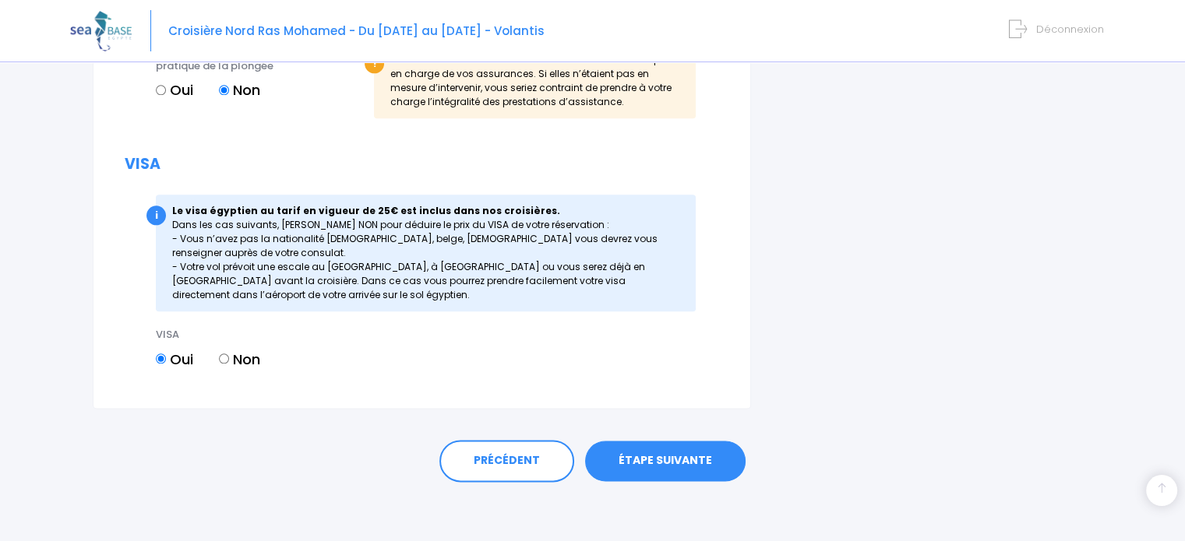
click at [708, 460] on link "ÉTAPE SUIVANTE" at bounding box center [665, 461] width 160 height 41
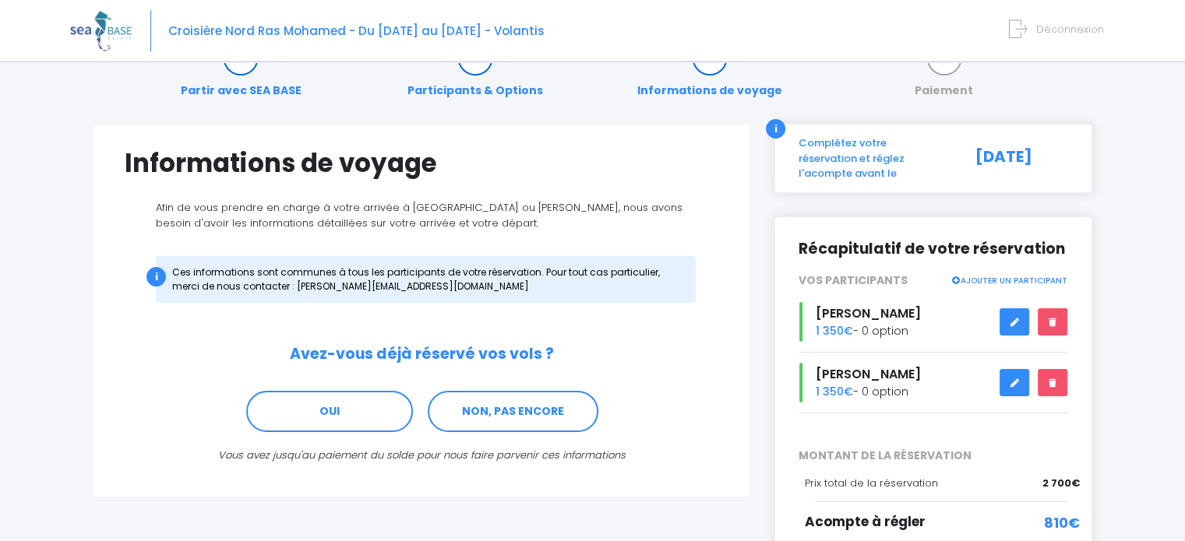
scroll to position [53, 0]
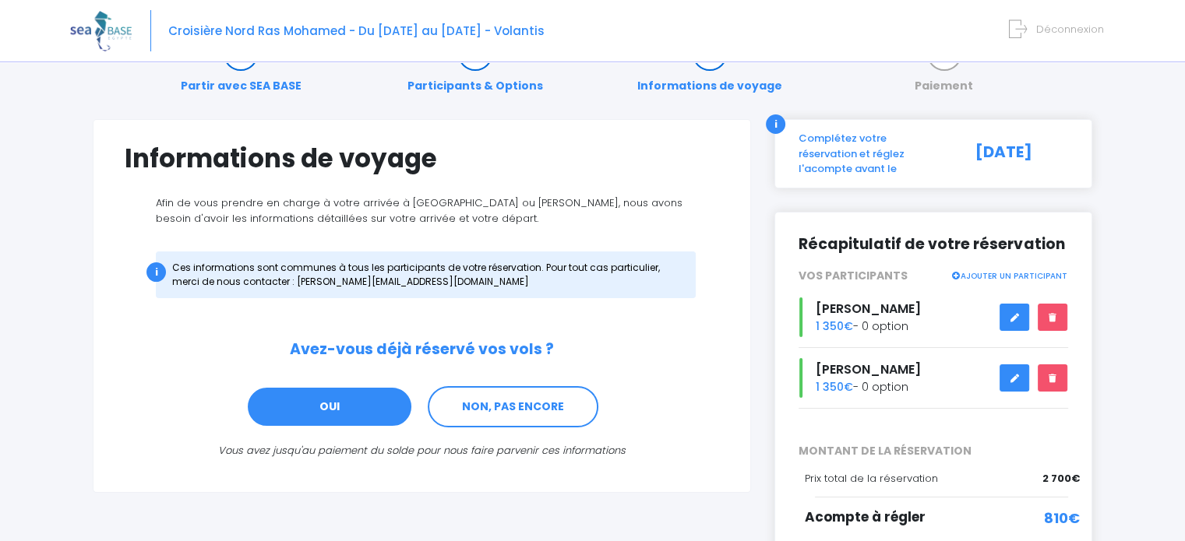
click at [339, 398] on link "OUI" at bounding box center [329, 407] width 167 height 42
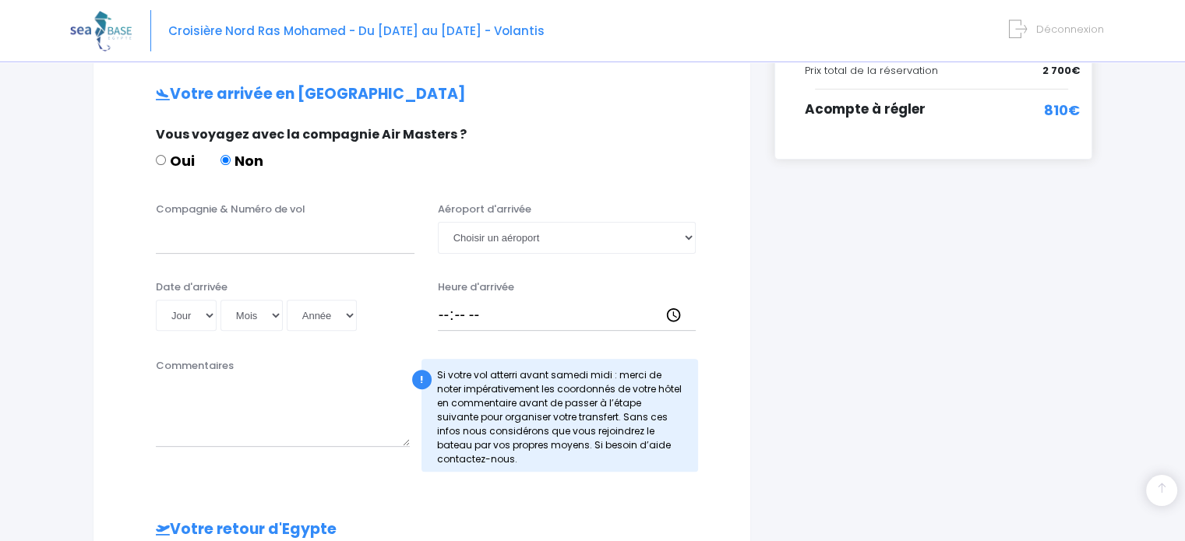
scroll to position [467, 0]
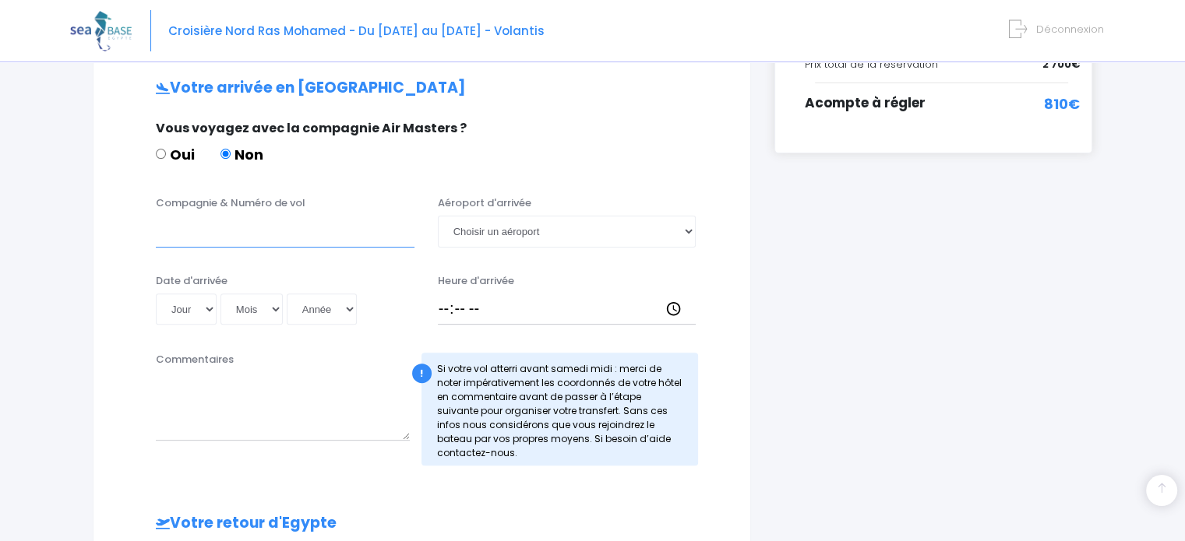
click at [216, 241] on input "Compagnie & Numéro de vol" at bounding box center [285, 231] width 259 height 31
type input "TRANSAVIA TO4340"
click at [503, 234] on select "Choisir un aéroport Hurghada Marsa Alam" at bounding box center [567, 231] width 259 height 31
select select "Hurghada"
click at [438, 216] on select "Choisir un aéroport Hurghada Marsa Alam" at bounding box center [567, 231] width 259 height 31
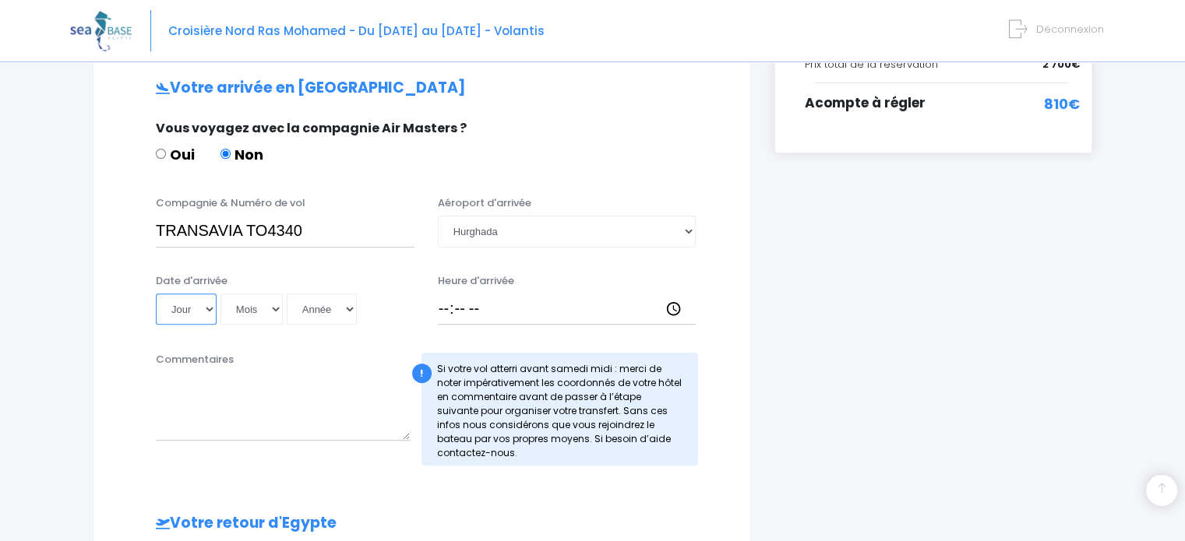
click at [210, 308] on select "Jour 01 02 03 04 05 06 07 08 09 10 11 12 13 14 15 16 17 18 19 20 21 22 23 24 25…" at bounding box center [186, 309] width 61 height 31
select select "17"
click at [156, 294] on select "Jour 01 02 03 04 05 06 07 08 09 10 11 12 13 14 15 16 17 18 19 20 21 22 23 24 25…" at bounding box center [186, 309] width 61 height 31
click at [271, 313] on select "Mois 01 02 03 04 05 06 07 08 09 10 11 12" at bounding box center [251, 309] width 62 height 31
select select "10"
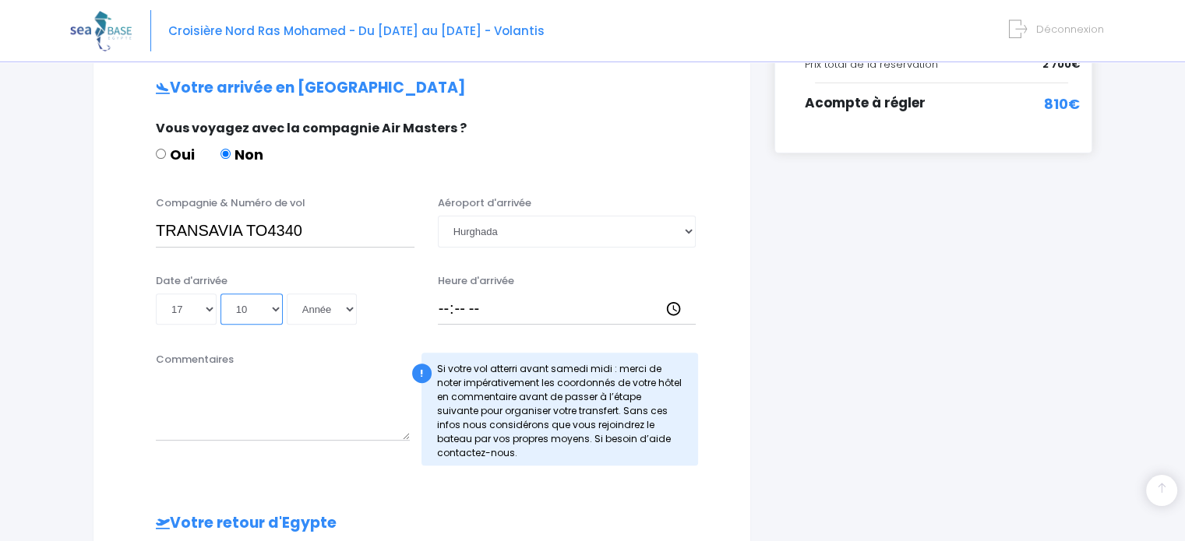
click at [220, 294] on select "Mois 01 02 03 04 05 06 07 08 09 10 11 12" at bounding box center [251, 309] width 62 height 31
click at [349, 310] on select "Année 2045 2044 2043 2042 2041 2040 2039 2038 2037 2036 2035 2034 2033 2032 203…" at bounding box center [322, 309] width 70 height 31
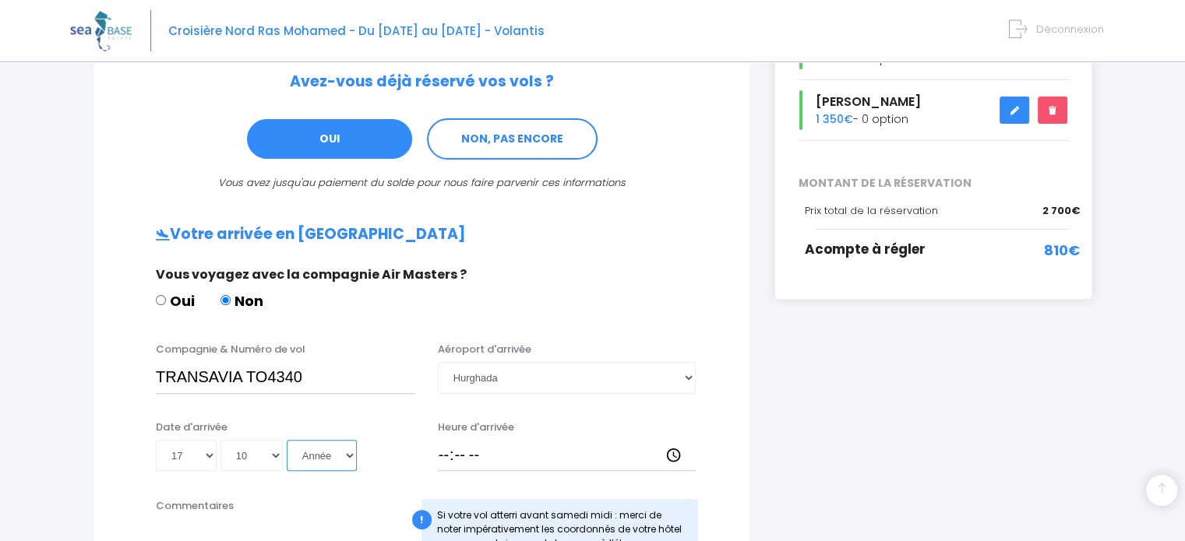
scroll to position [312, 0]
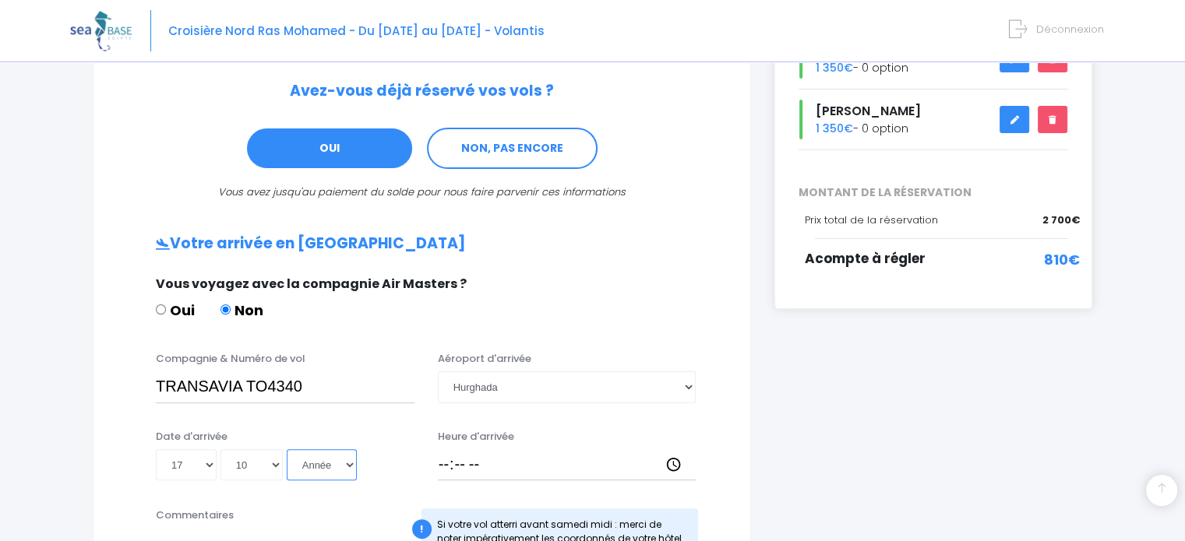
click at [347, 467] on select "Année 2045 2044 2043 2042 2041 2040 2039 2038 2037 2036 2035 2034 2033 2032 203…" at bounding box center [322, 464] width 70 height 31
drag, startPoint x: 346, startPoint y: 467, endPoint x: 342, endPoint y: 442, distance: 26.0
click at [342, 442] on div "Date d'arrivée Jour 01 02 03 04 05 06 07 08 09 10 11 12 13 14 15 16 17 18 19 20…" at bounding box center [285, 455] width 282 height 52
click at [349, 467] on select "Année 2045 2044 2043 2042 2041 2040 2039 2038 2037 2036 2035 2034 2033 2032 203…" at bounding box center [322, 464] width 70 height 31
select select "2026"
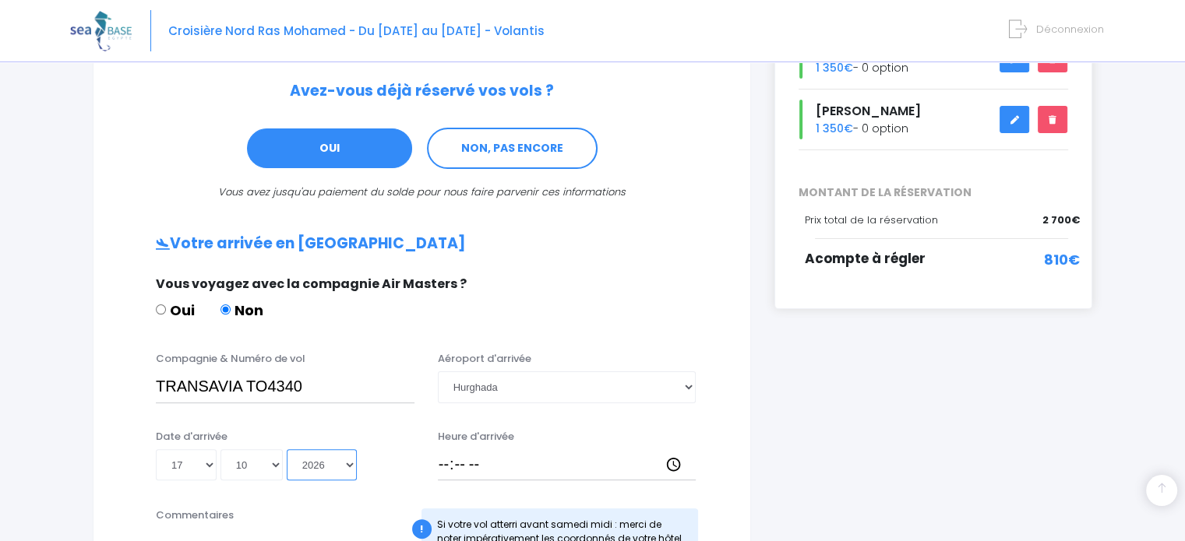
click at [287, 449] on select "Année 2045 2044 2043 2042 2041 2040 2039 2038 2037 2036 2035 2034 2033 2032 203…" at bounding box center [322, 464] width 70 height 31
type input "2026-10-17"
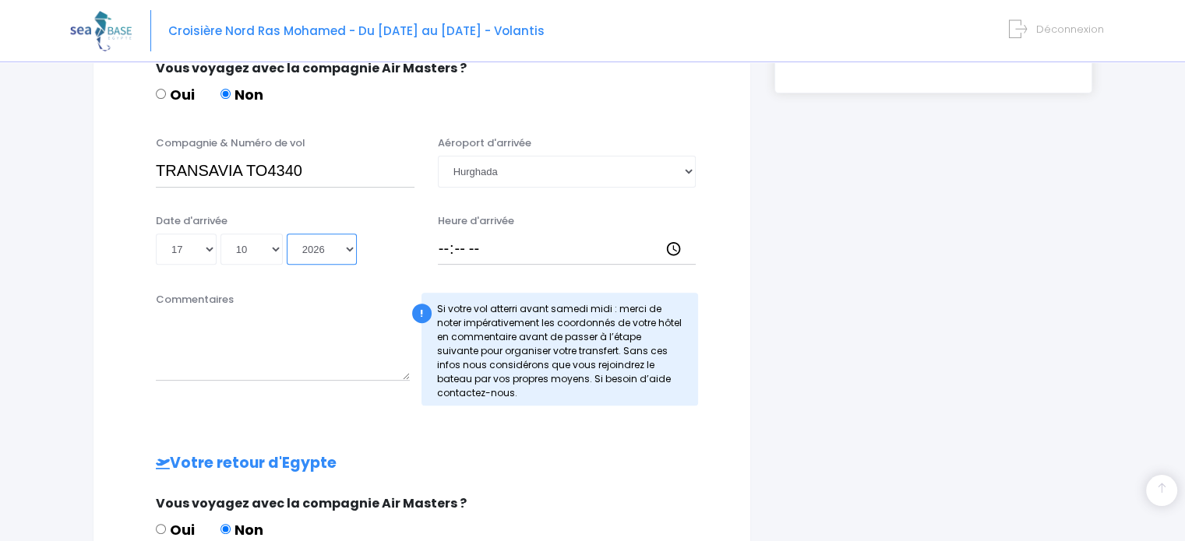
scroll to position [530, 0]
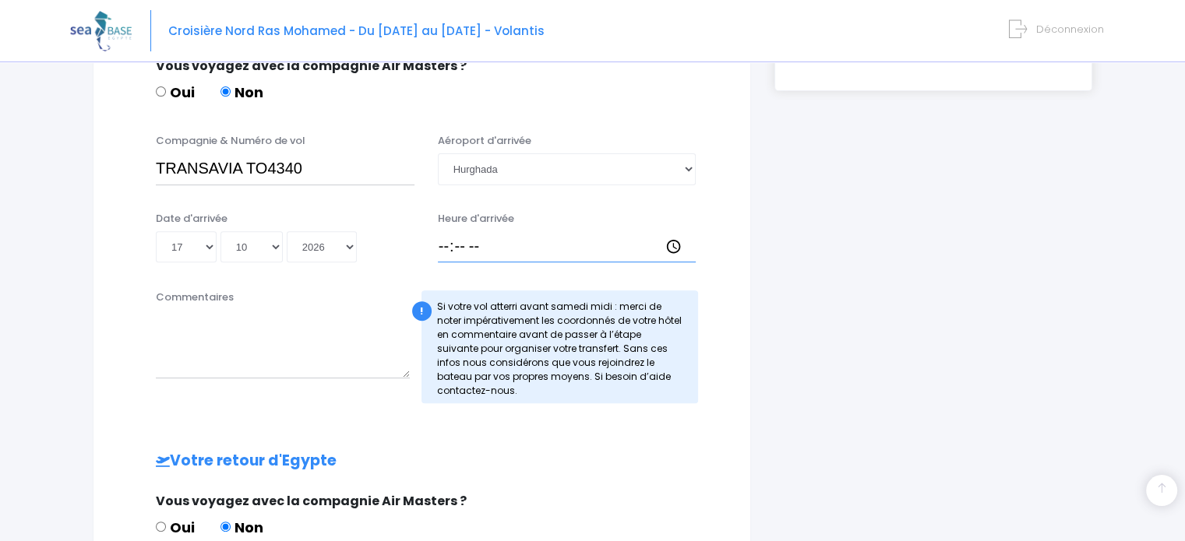
click at [680, 248] on input "Heure d'arrivée" at bounding box center [567, 246] width 259 height 31
type input "16:15"
click at [788, 263] on div "i Complétez votre réservation et réglez l'acompte avant le 28/09/2025 Récapitul…" at bounding box center [933, 252] width 341 height 1221
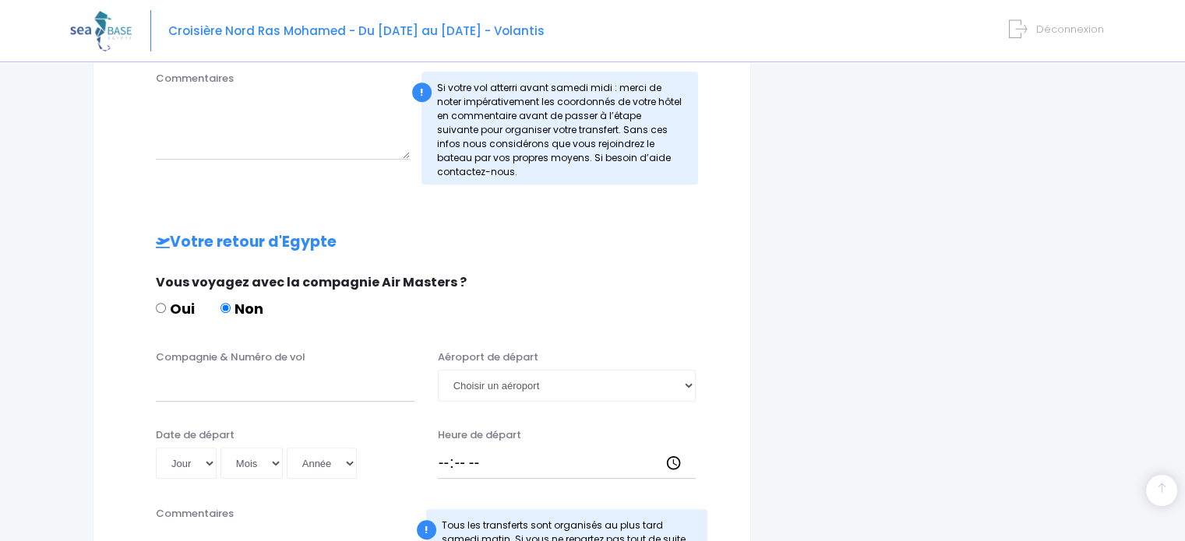
scroll to position [880, 0]
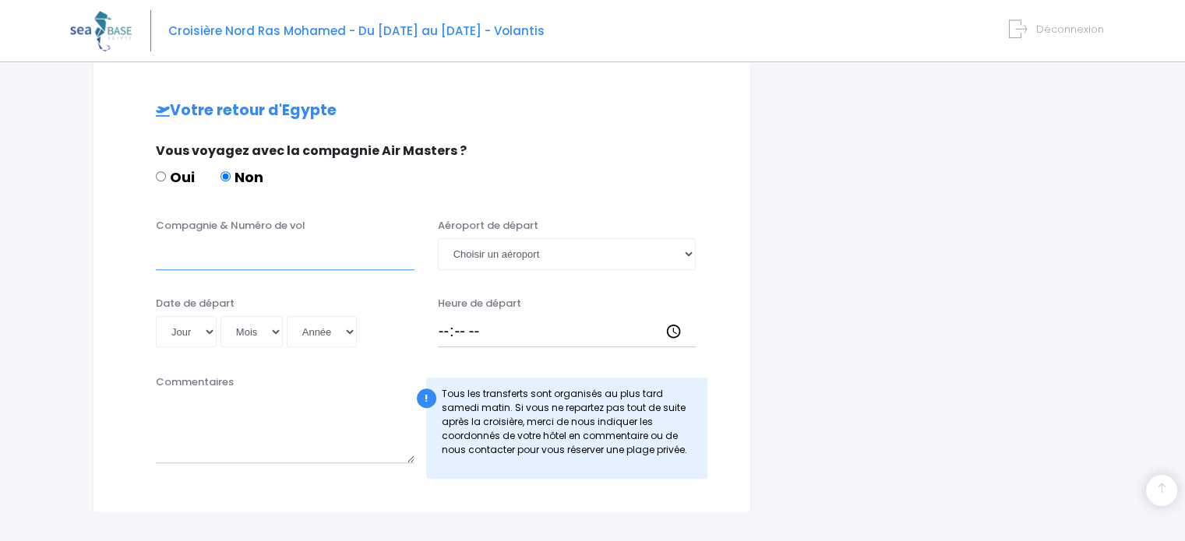
click at [252, 265] on input "Compagnie & Numéro de vol" at bounding box center [285, 253] width 259 height 31
type input "TRANSAVIA TO4341"
click at [511, 250] on select "Choisir un aéroport Hurghada Marsa Alam" at bounding box center [567, 253] width 259 height 31
select select "Hurghada"
click at [438, 238] on select "Choisir un aéroport Hurghada Marsa Alam" at bounding box center [567, 253] width 259 height 31
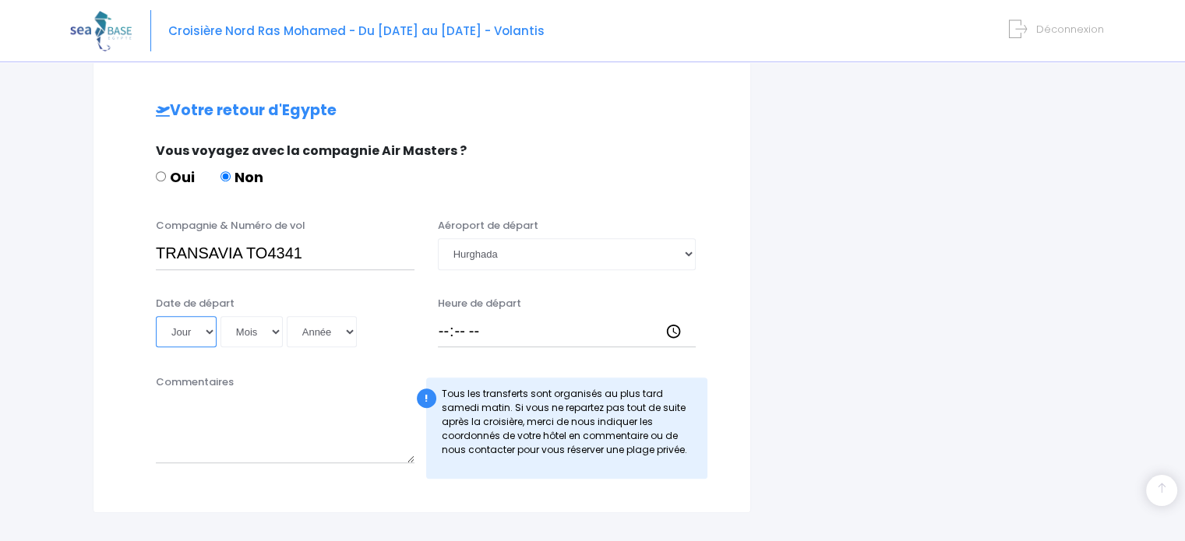
click at [203, 329] on select "Jour 01 02 03 04 05 06 07 08 09 10 11 12 13 14 15 16 17 18 19 20 21 22 23 24 25…" at bounding box center [186, 331] width 61 height 31
select select "24"
click at [156, 316] on select "Jour 01 02 03 04 05 06 07 08 09 10 11 12 13 14 15 16 17 18 19 20 21 22 23 24 25…" at bounding box center [186, 331] width 61 height 31
click at [243, 328] on select "Mois 01 02 03 04 05 06 07 08 09 10 11 12" at bounding box center [251, 331] width 62 height 31
select select "10"
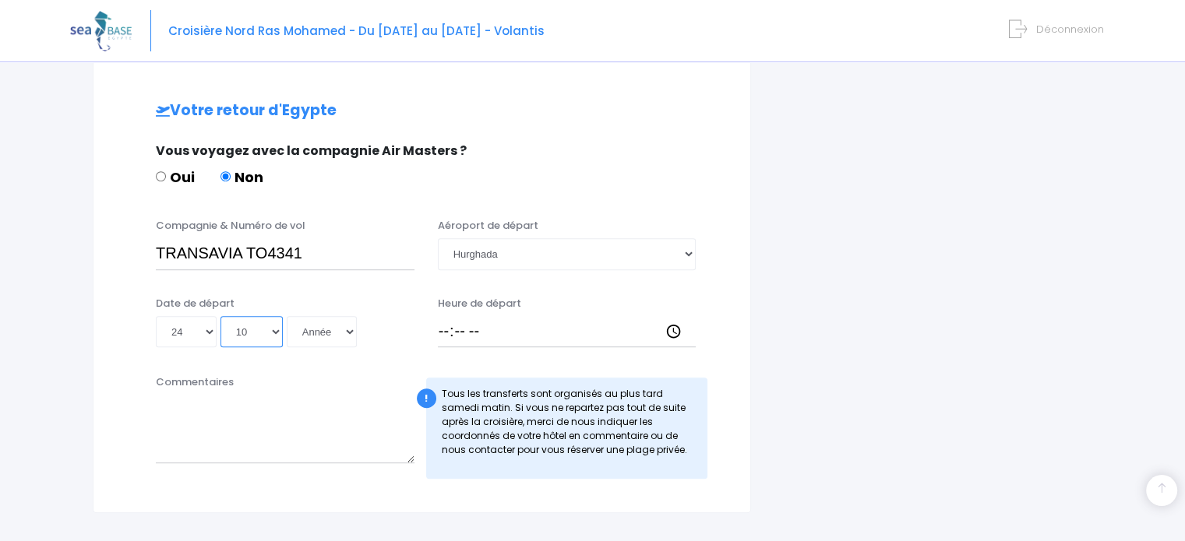
click at [220, 316] on select "Mois 01 02 03 04 05 06 07 08 09 10 11 12" at bounding box center [251, 331] width 62 height 31
click at [333, 330] on select "Année 2045 2044 2043 2042 2041 2040 2039 2038 2037 2036 2035 2034 2033 2032 203…" at bounding box center [322, 331] width 70 height 31
select select "2026"
click at [287, 316] on select "Année 2045 2044 2043 2042 2041 2040 2039 2038 2037 2036 2035 2034 2033 2032 203…" at bounding box center [322, 331] width 70 height 31
type input "2026-10-24"
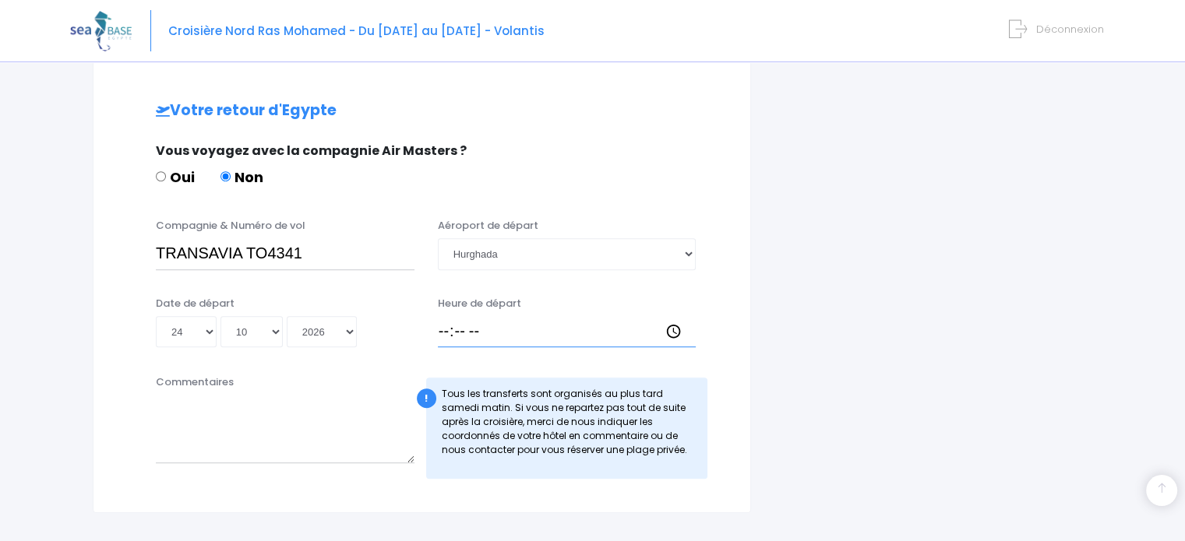
click at [495, 334] on input "Heure de départ" at bounding box center [567, 331] width 259 height 31
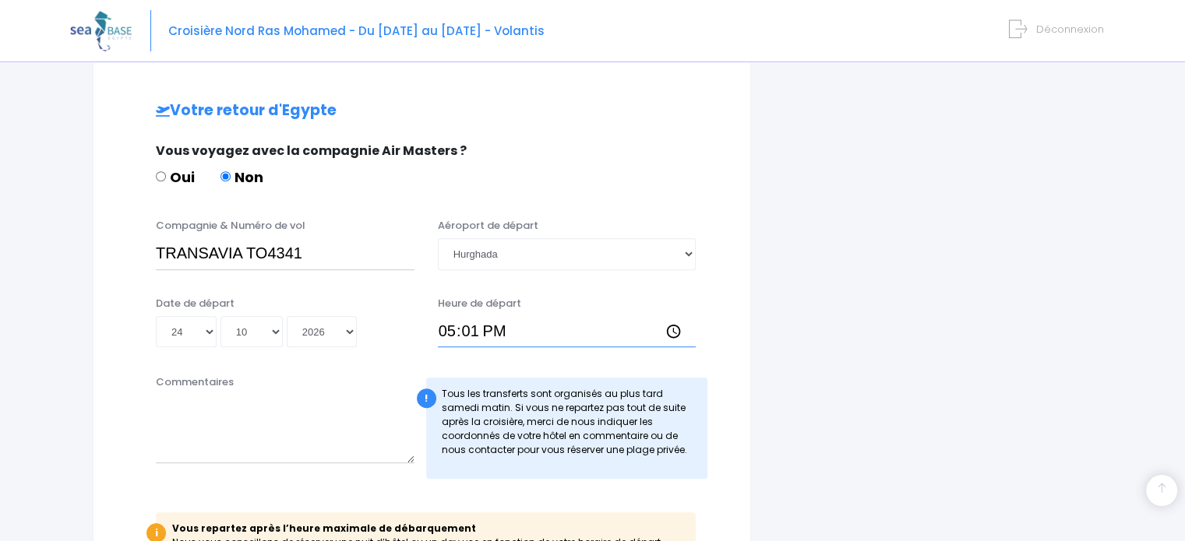
type input "17:15"
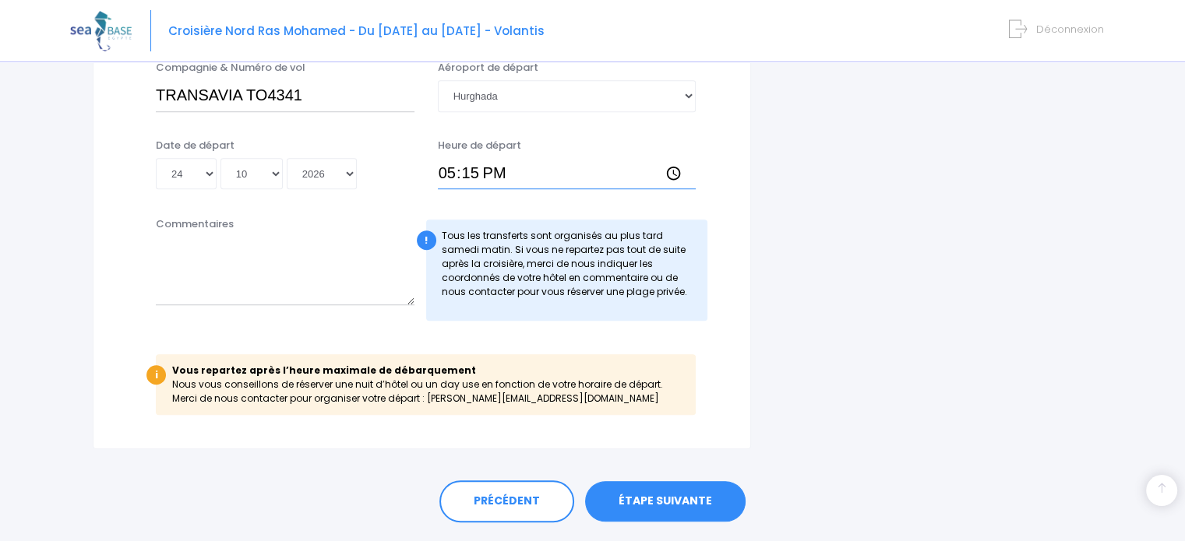
scroll to position [1079, 0]
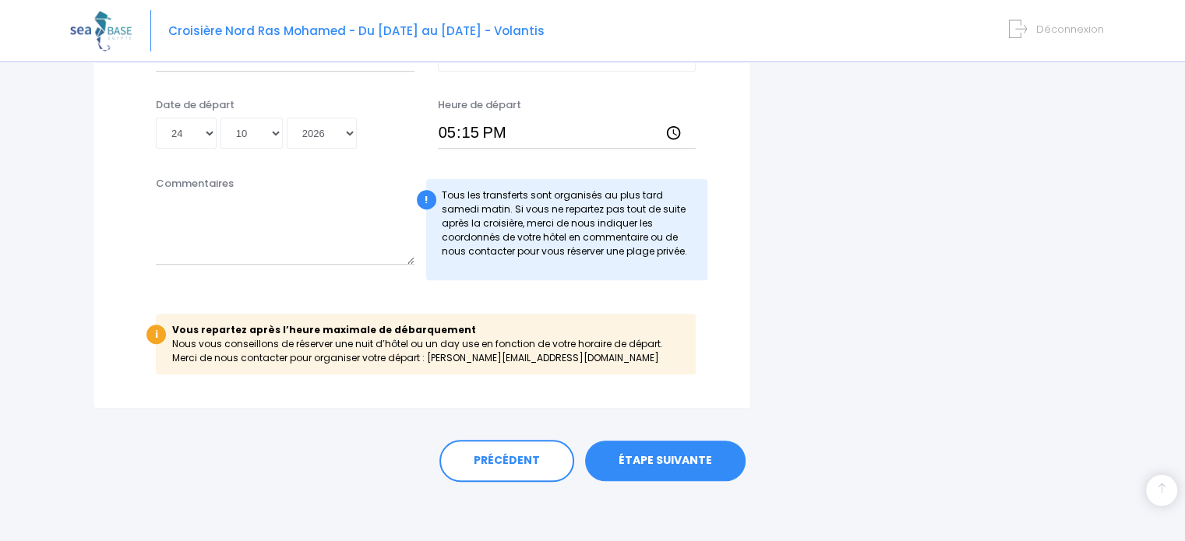
click at [678, 467] on link "ÉTAPE SUIVANTE" at bounding box center [665, 461] width 160 height 41
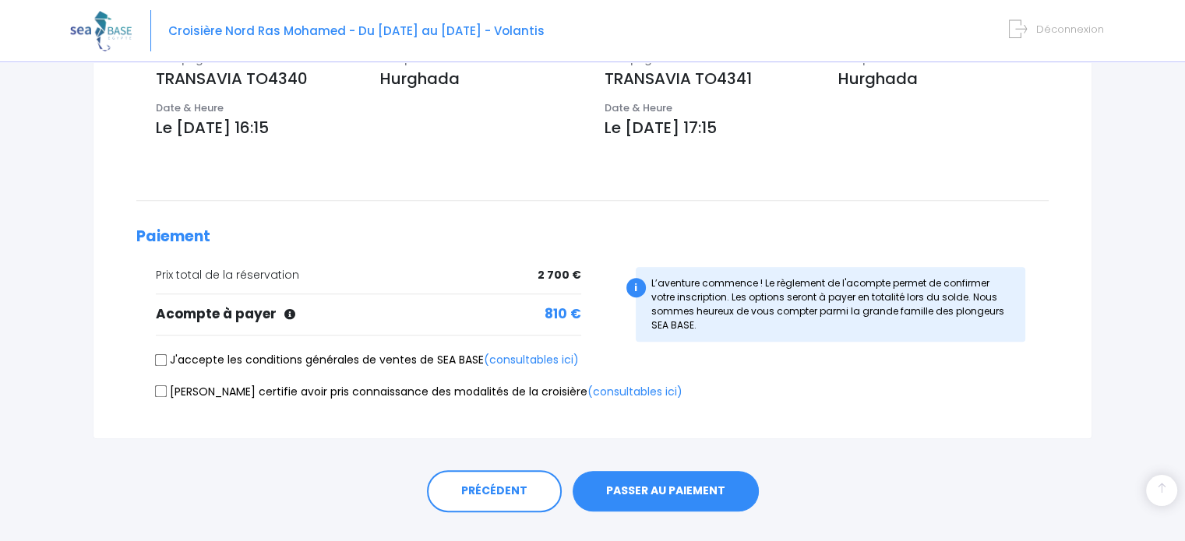
scroll to position [561, 0]
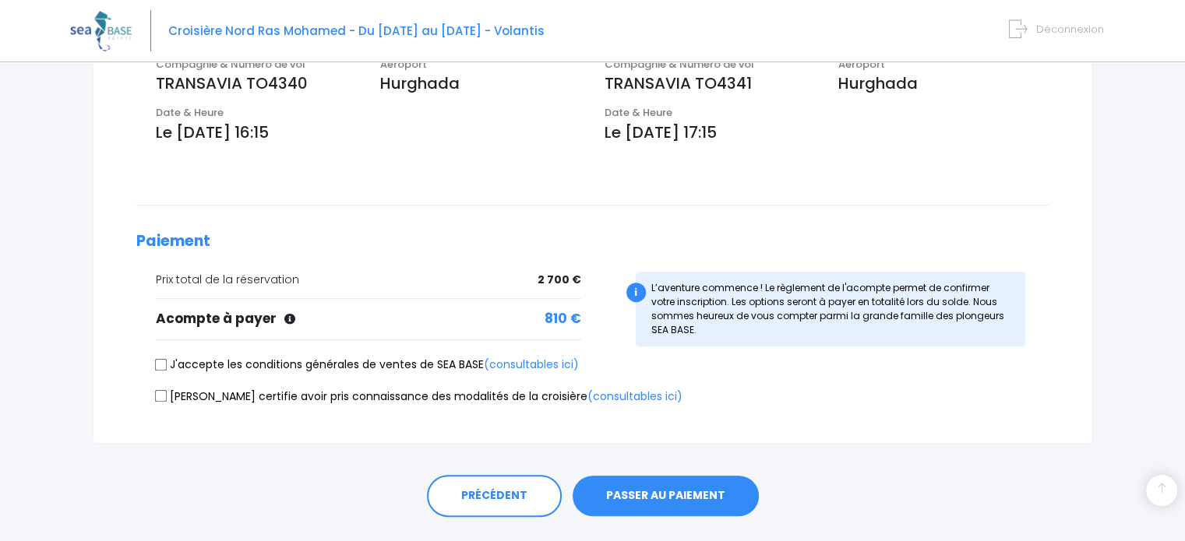
click at [160, 362] on input "J'accepte les conditions générales de ventes de SEA BASE (consultables ici)" at bounding box center [161, 364] width 12 height 12
checkbox input "true"
click at [162, 392] on input "Je certifie avoir pris connaissance des modalités de la croisière (consultables…" at bounding box center [161, 396] width 12 height 12
checkbox input "true"
click at [636, 492] on button "PASSER AU PAIEMENT" at bounding box center [666, 496] width 186 height 41
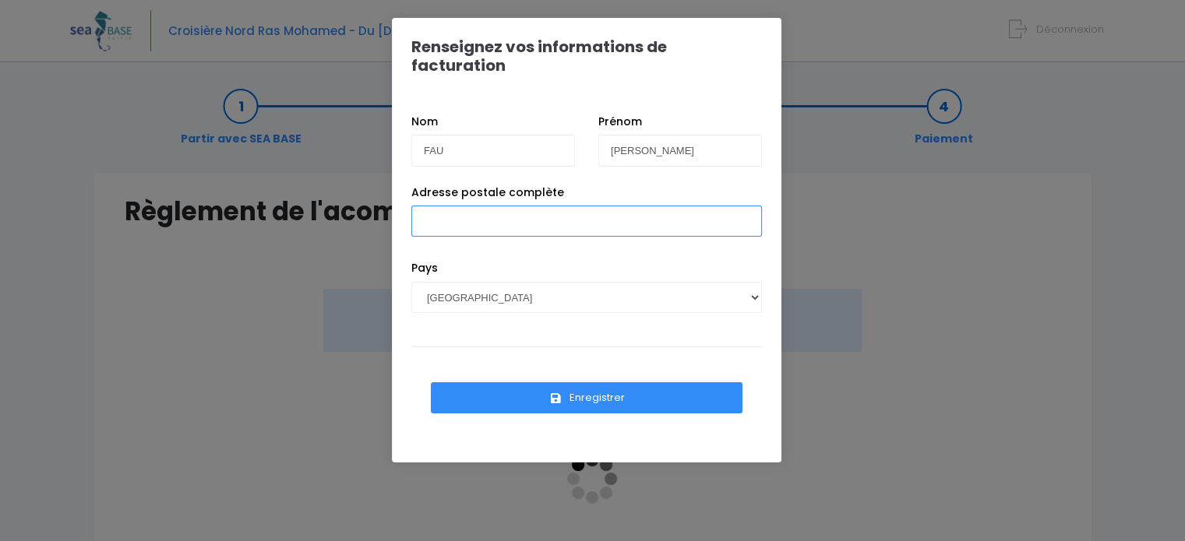
click at [481, 208] on input "Adresse postale complète" at bounding box center [586, 221] width 351 height 31
type input "137 Rue Pelleport"
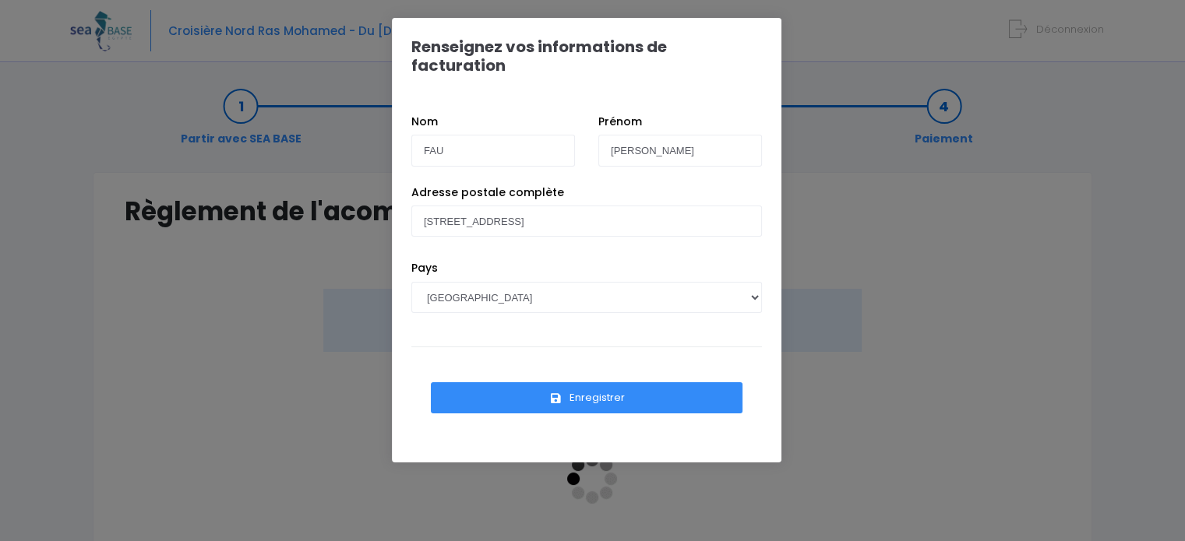
click at [600, 382] on button "Enregistrer" at bounding box center [587, 397] width 312 height 31
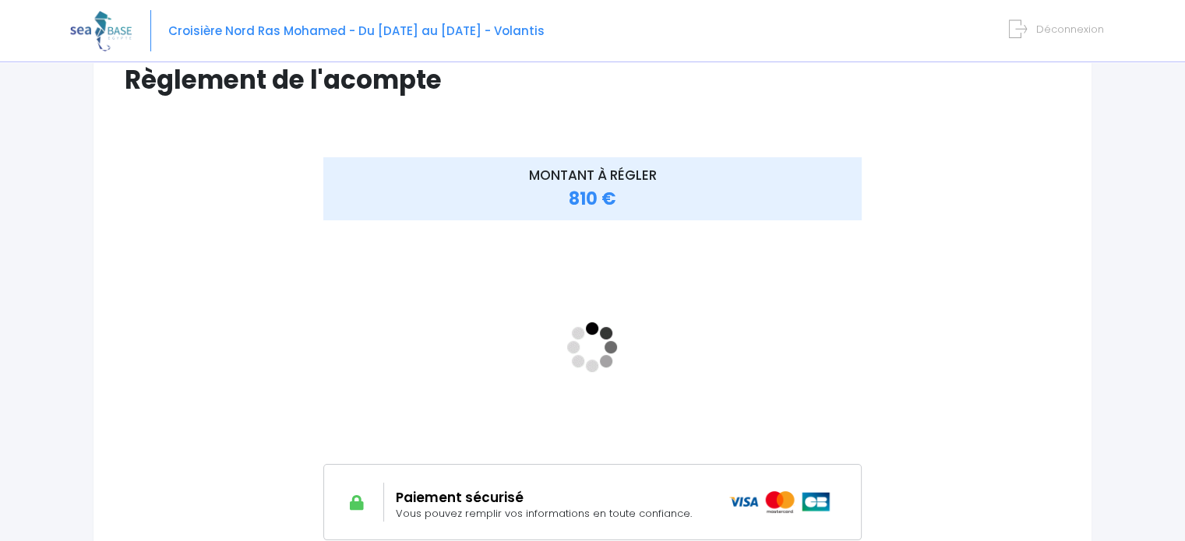
scroll to position [134, 0]
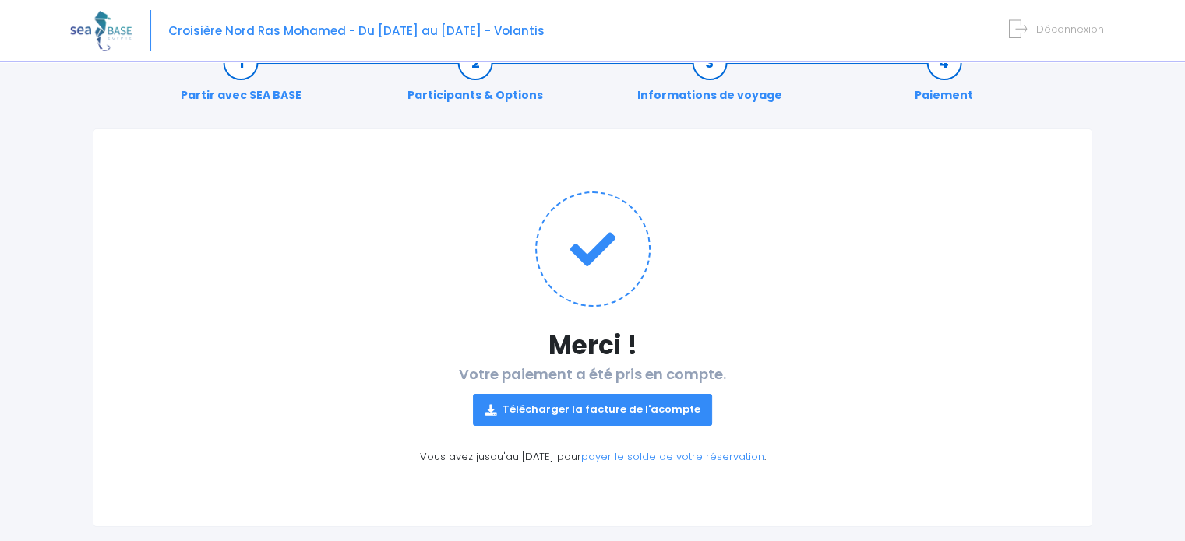
scroll to position [67, 0]
